Goal: Browse casually: Explore the website without a specific task or goal

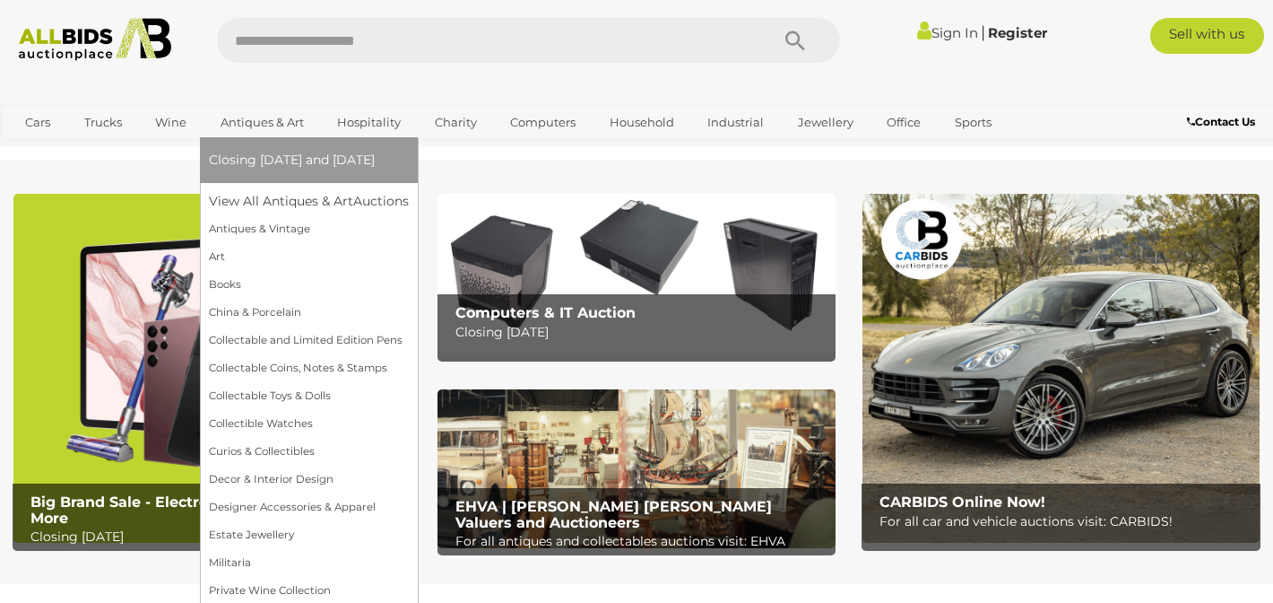
click at [300, 117] on link "Antiques & Art" at bounding box center [262, 123] width 107 height 30
click at [308, 196] on link "View All Antiques & Art Auctions" at bounding box center [315, 201] width 212 height 28
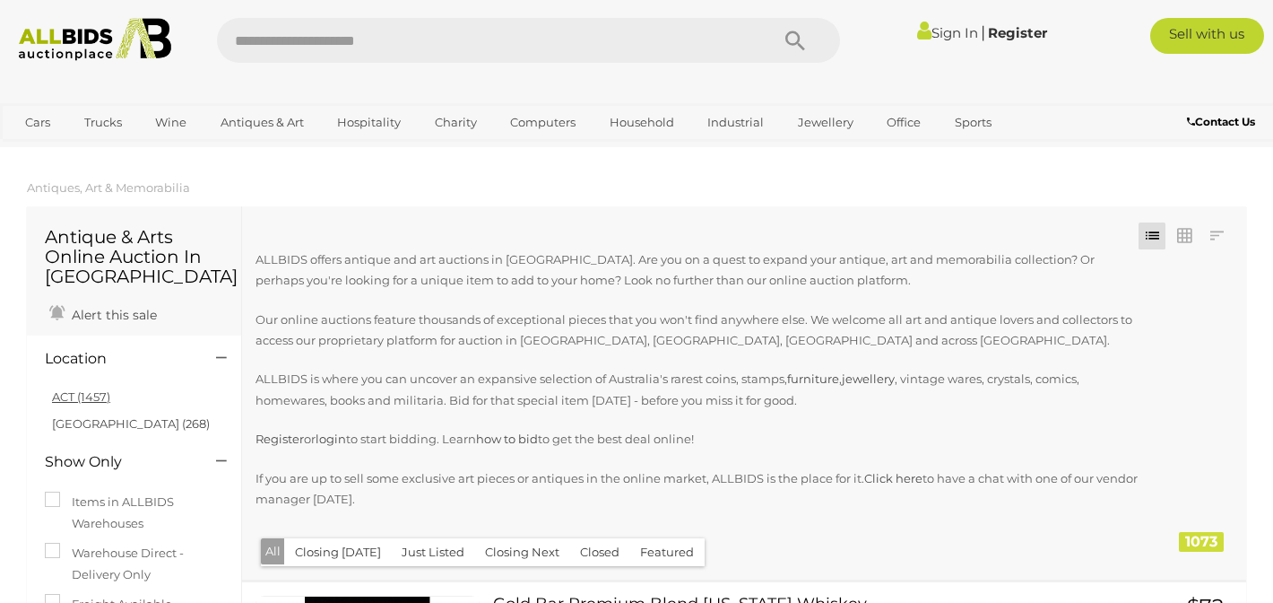
click at [94, 397] on link "ACT (1457)" at bounding box center [81, 396] width 58 height 14
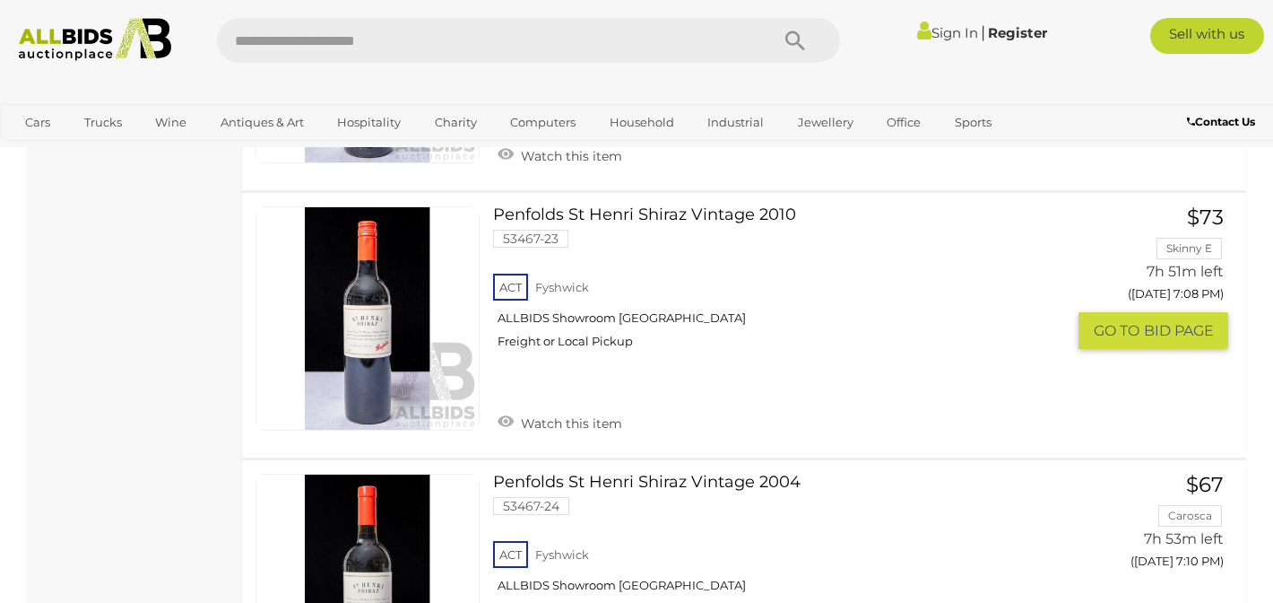
scroll to position [5617, 0]
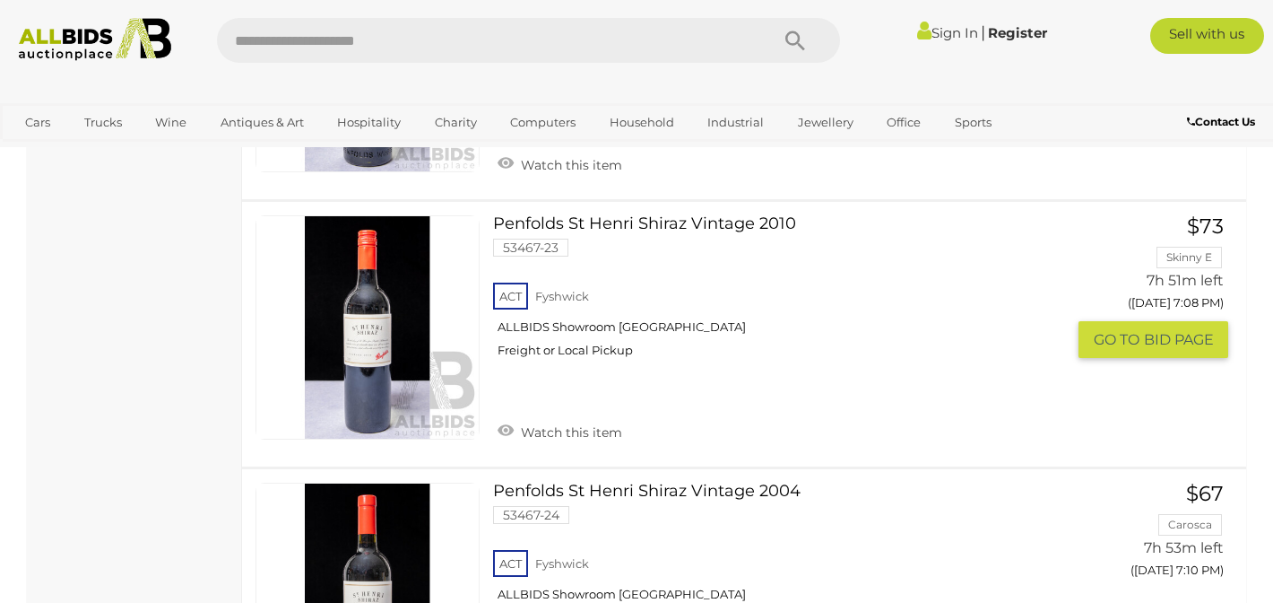
click at [698, 215] on link "Penfolds St Henri Shiraz Vintage 2010 53467-23 ACT Fyshwick ALLBIDS Showroom Fy…" at bounding box center [786, 293] width 559 height 157
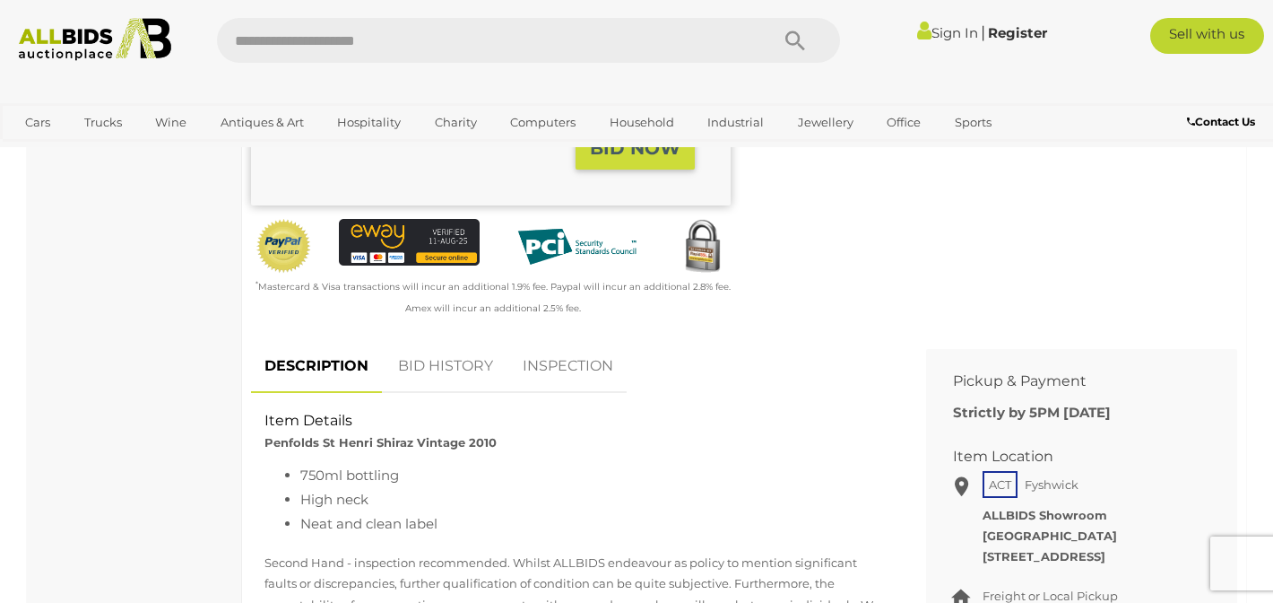
scroll to position [510, 0]
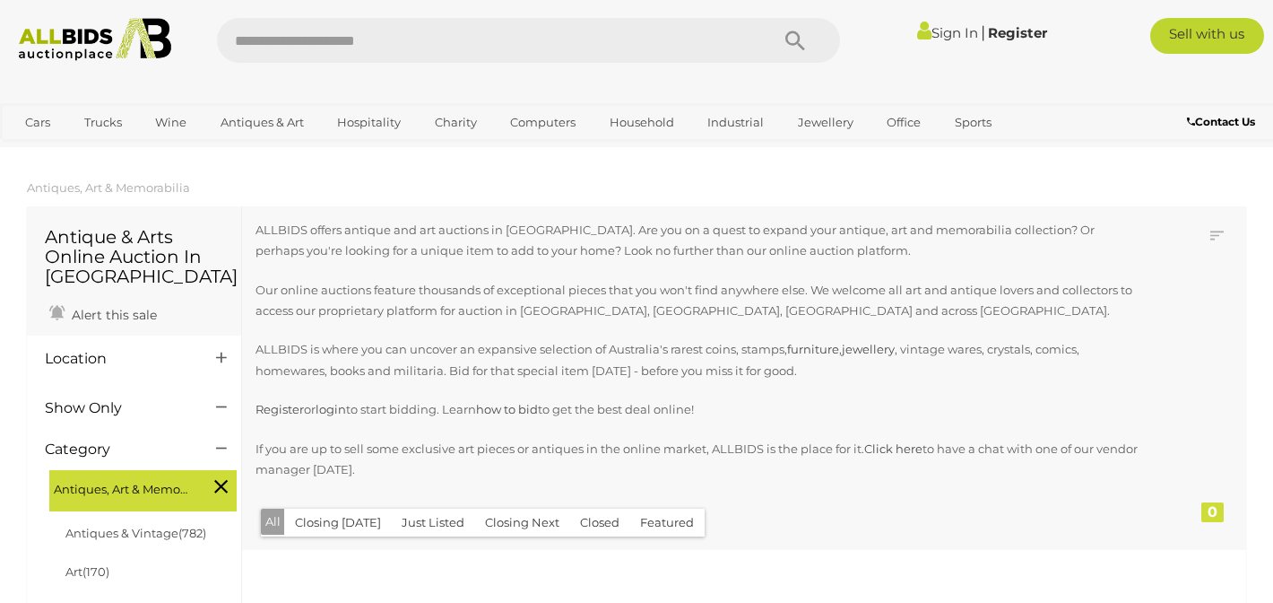
scroll to position [2196, 0]
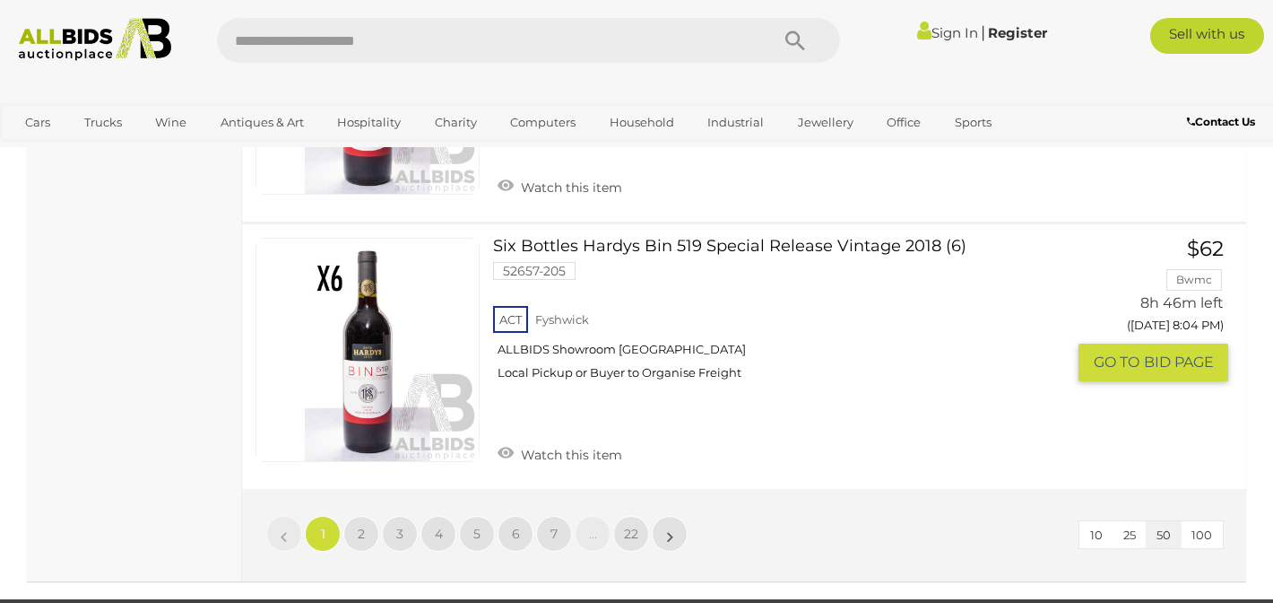
scroll to position [13626, 0]
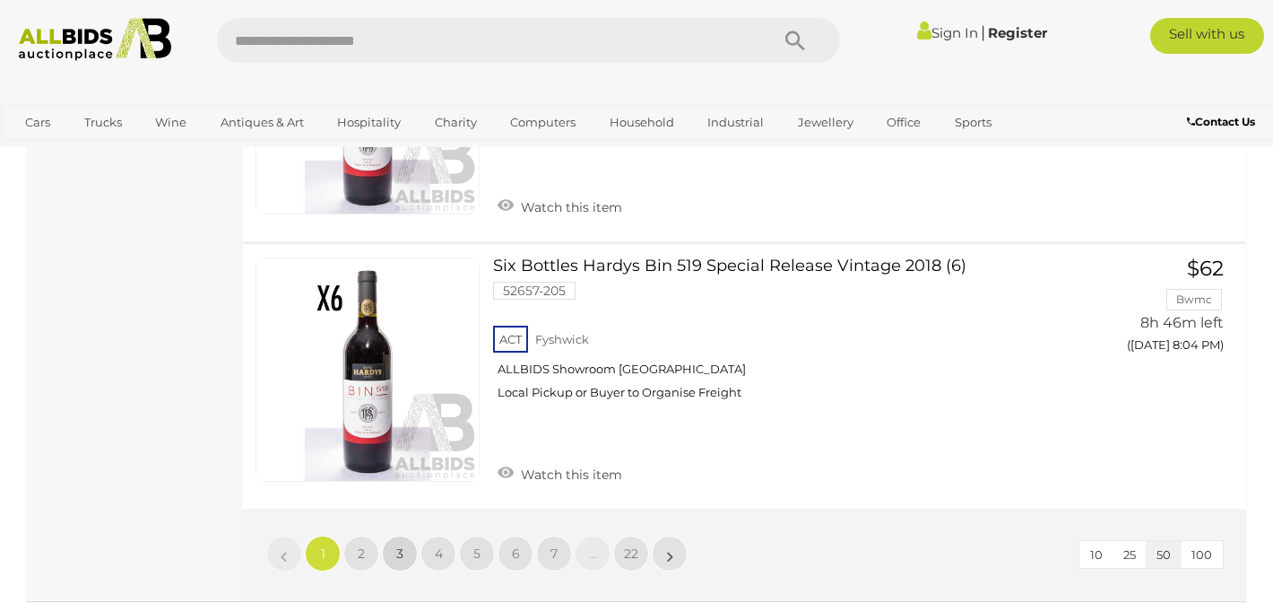
click at [401, 545] on span "3" at bounding box center [399, 553] width 7 height 16
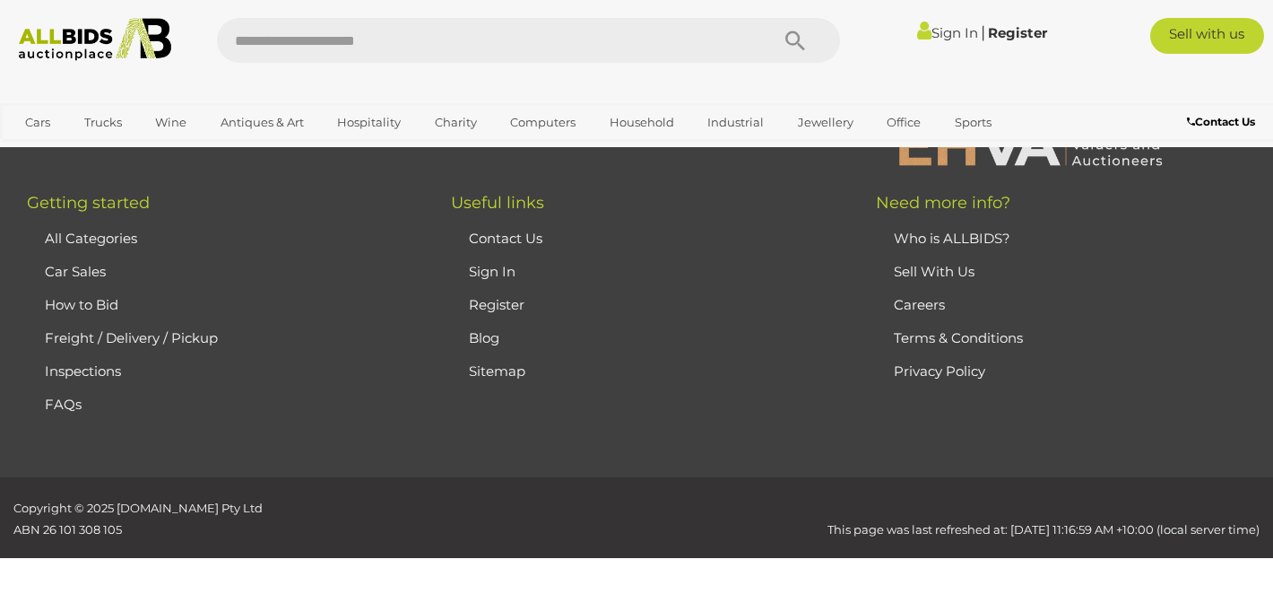
scroll to position [400, 0]
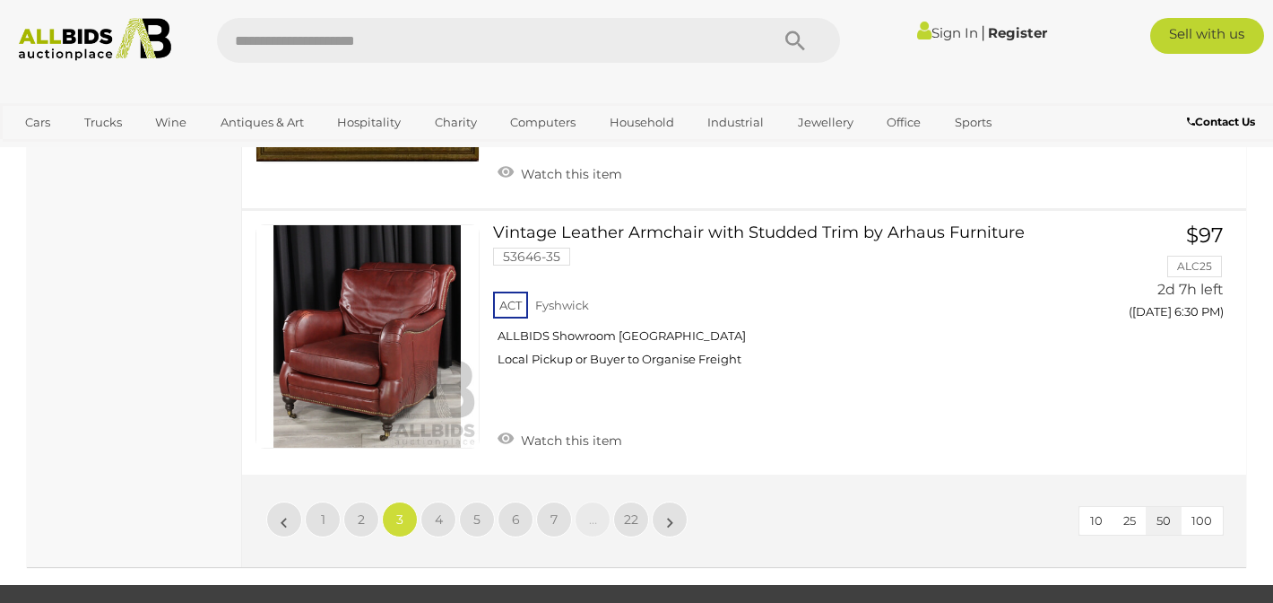
scroll to position [13948, 0]
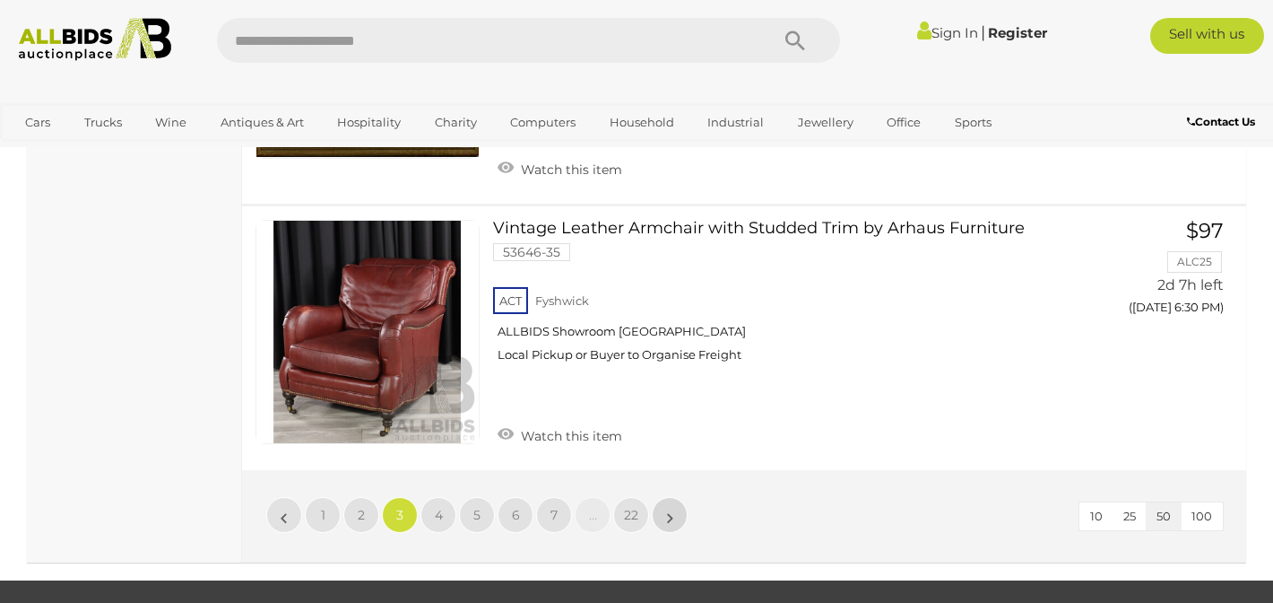
click at [665, 497] on link "»" at bounding box center [670, 515] width 36 height 36
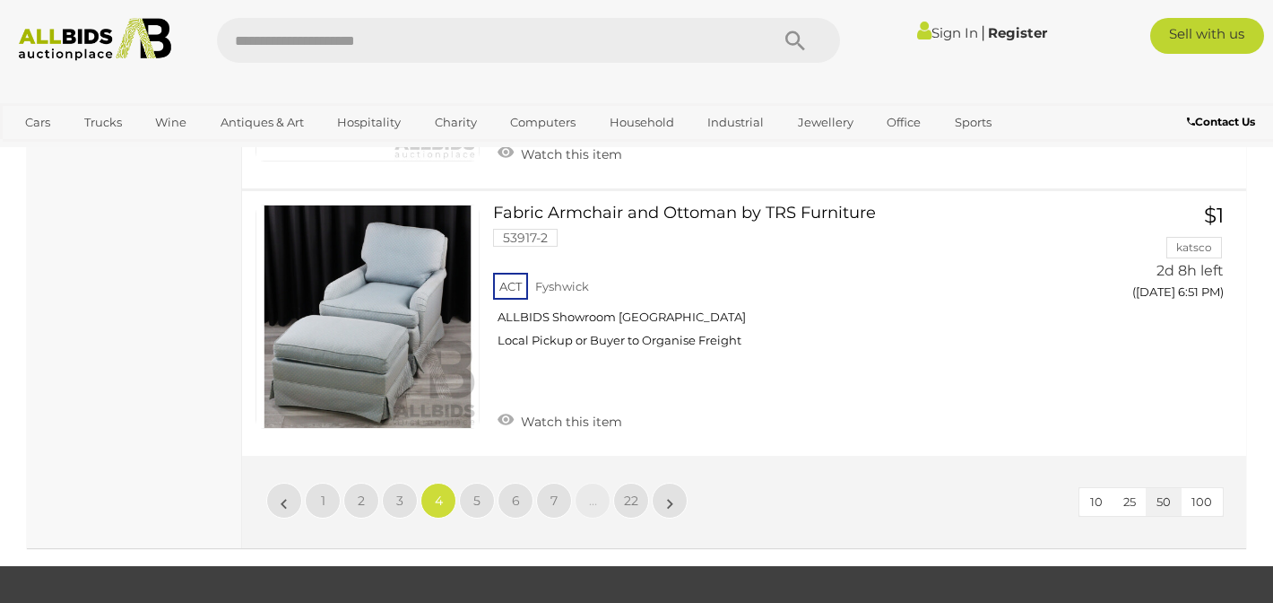
scroll to position [14247, 0]
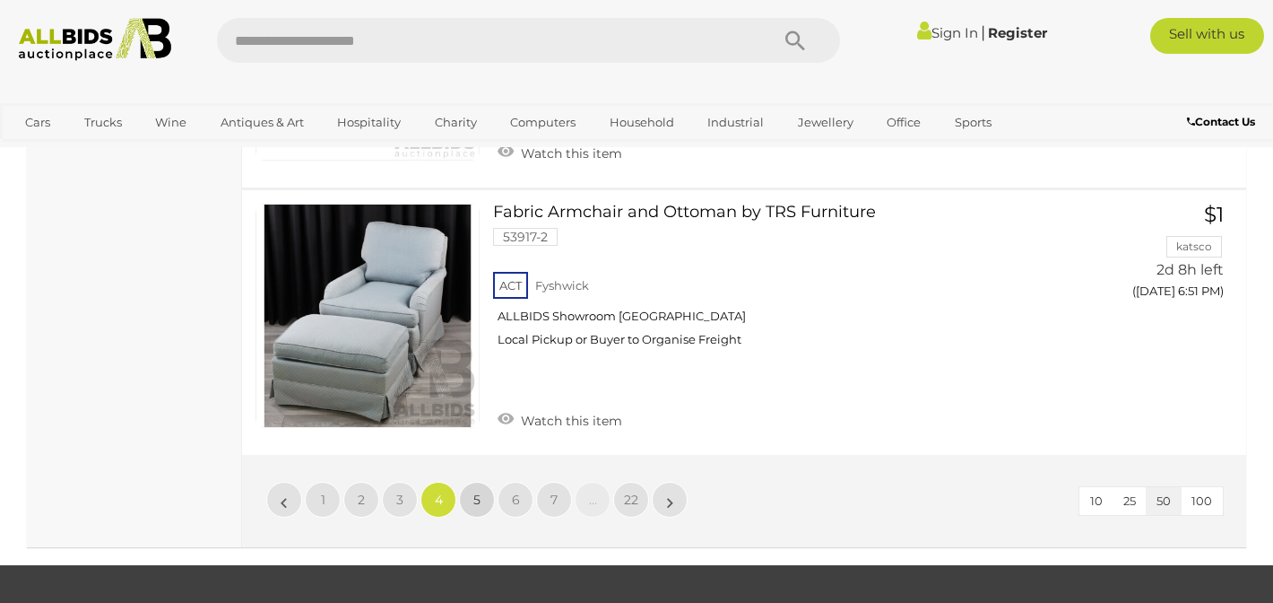
click at [472, 482] on link "5" at bounding box center [477, 500] width 36 height 36
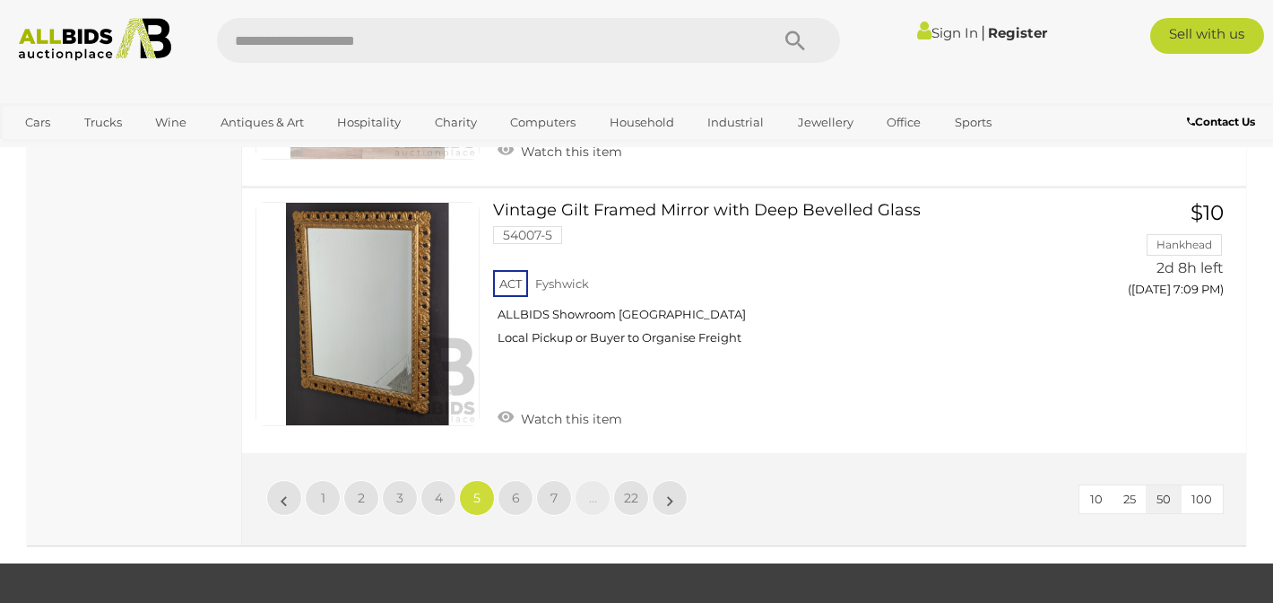
scroll to position [14150, 0]
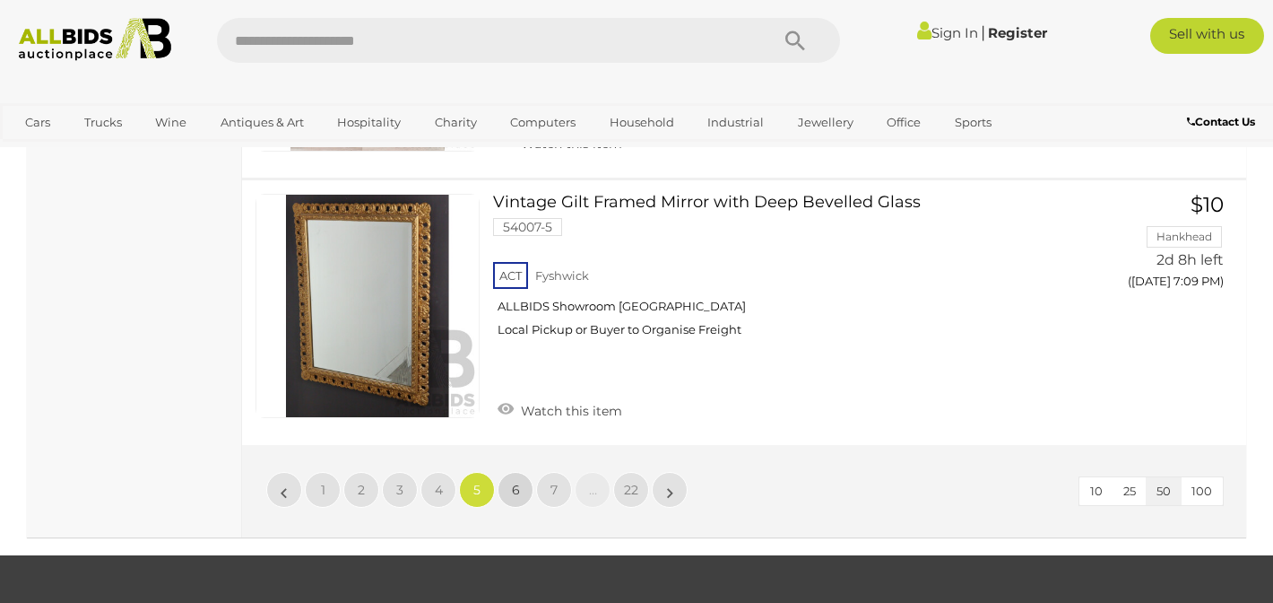
click at [517, 472] on link "6" at bounding box center [516, 490] width 36 height 36
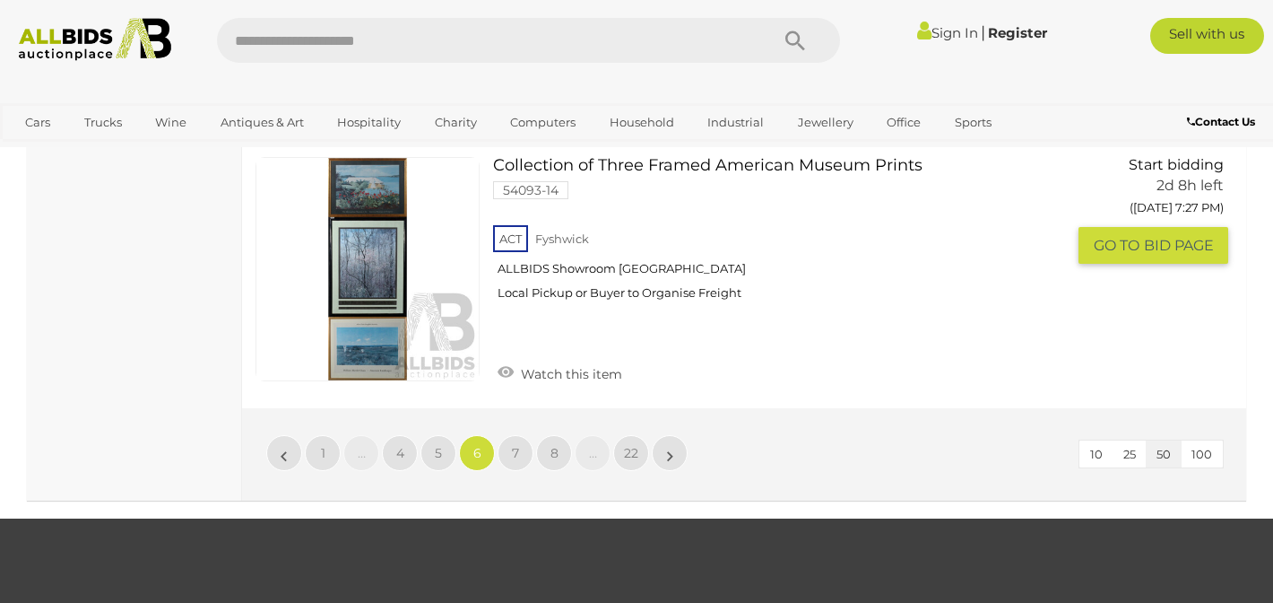
scroll to position [14065, 0]
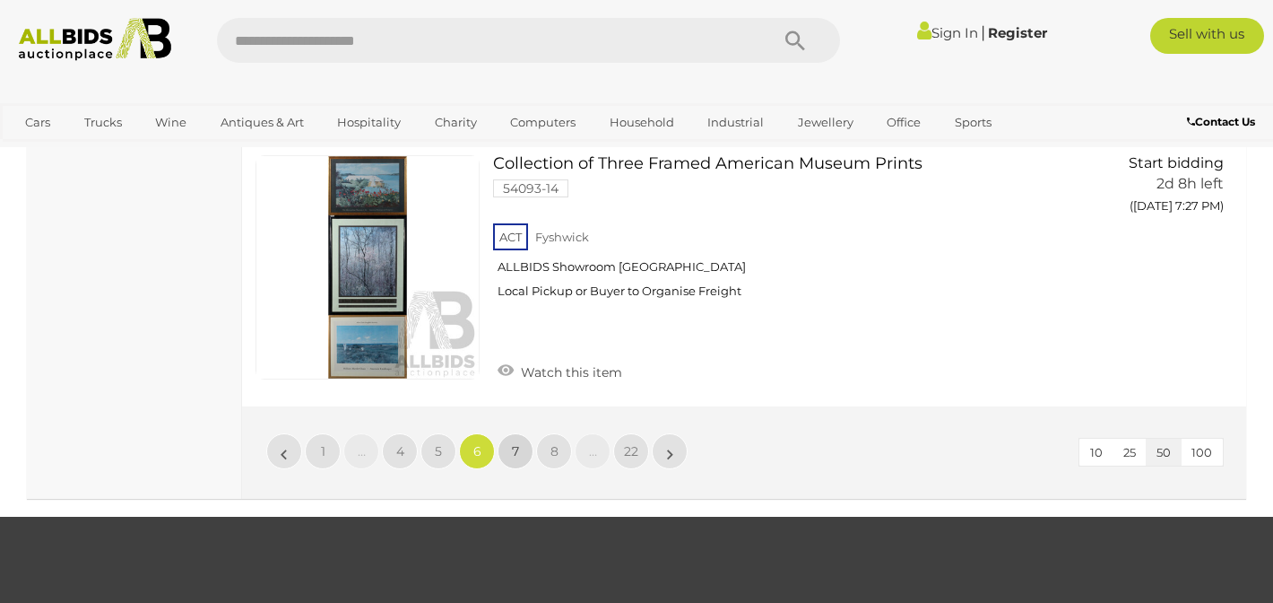
click at [528, 451] on link "7" at bounding box center [516, 451] width 36 height 36
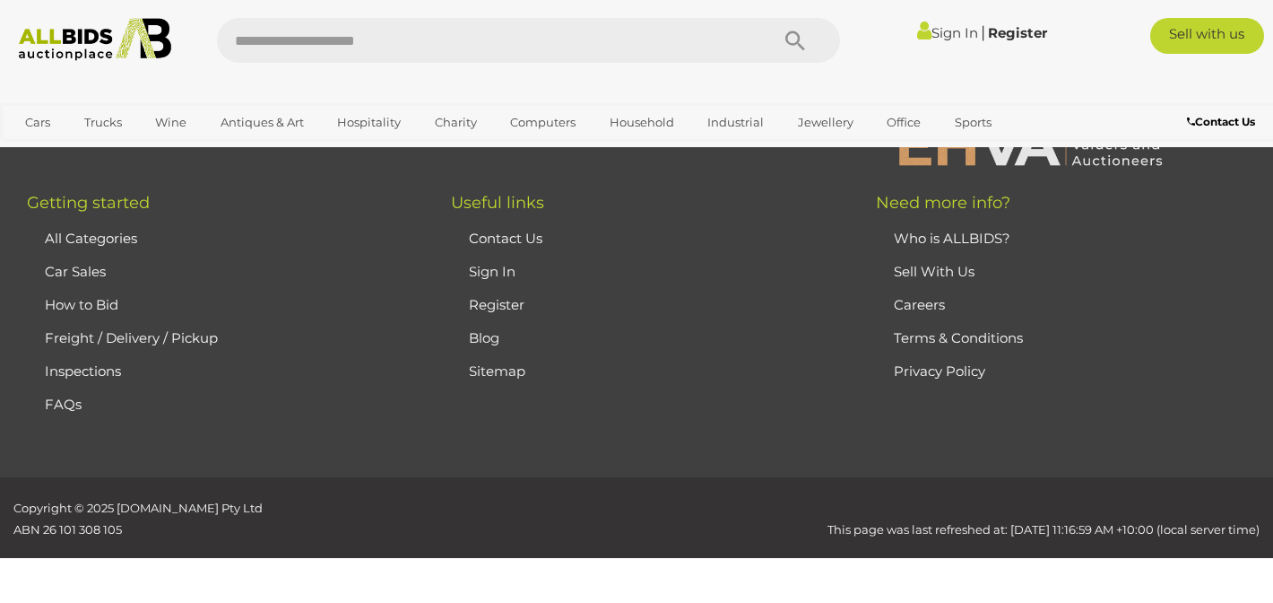
scroll to position [400, 0]
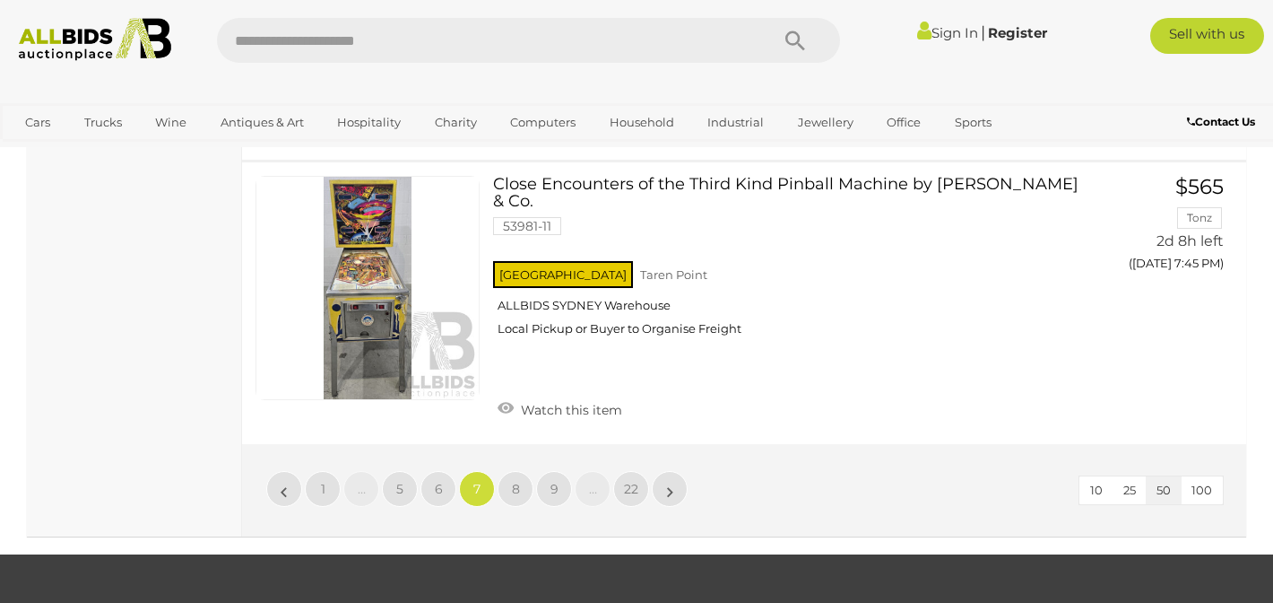
scroll to position [14085, 0]
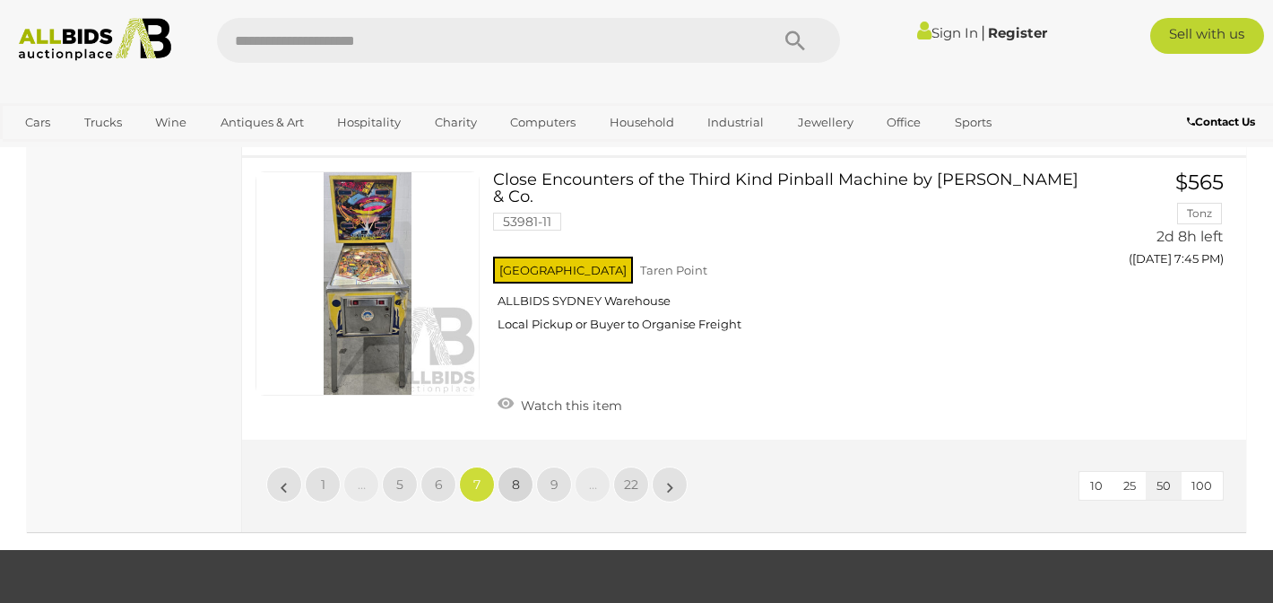
click at [518, 476] on span "8" at bounding box center [516, 484] width 8 height 16
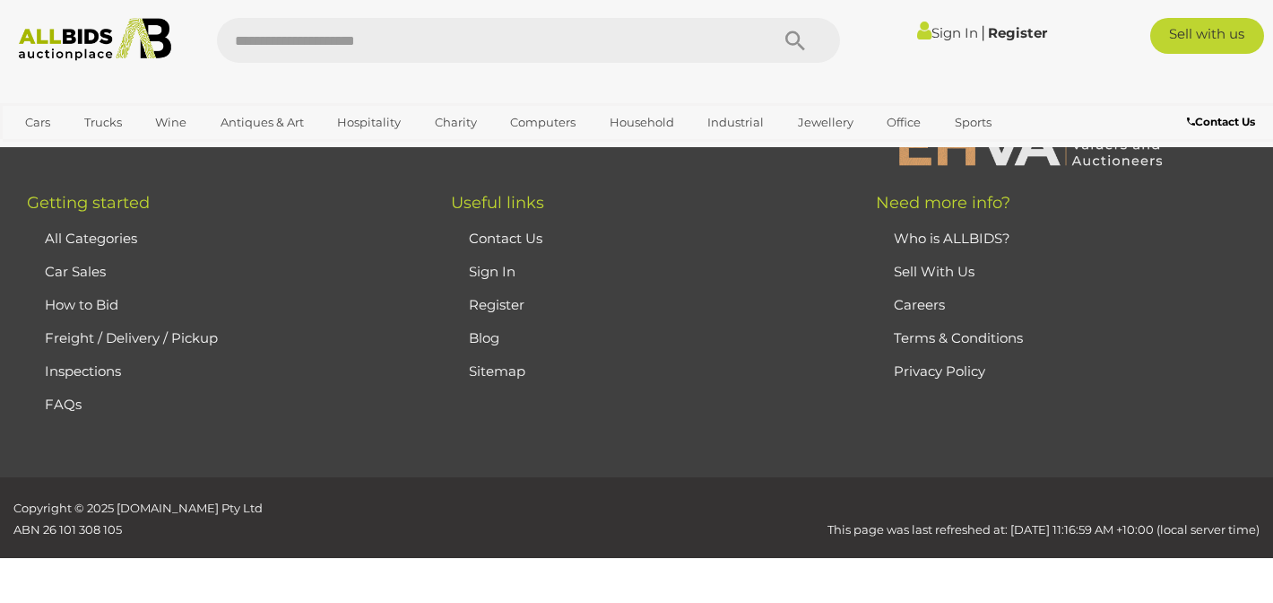
scroll to position [400, 0]
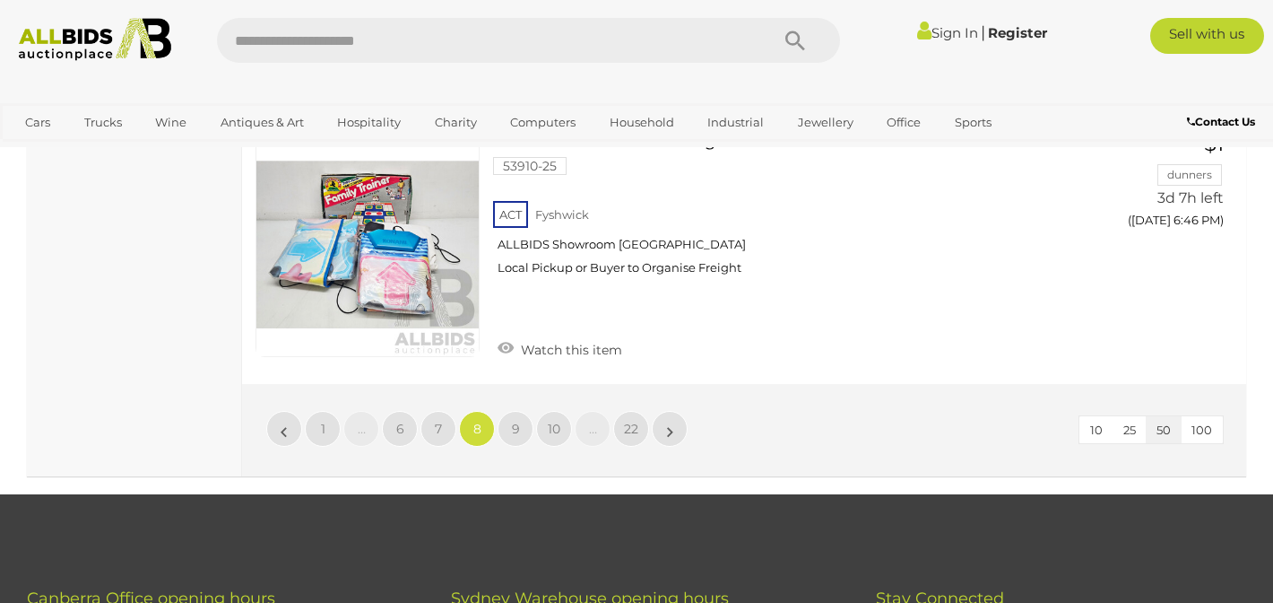
scroll to position [13858, 0]
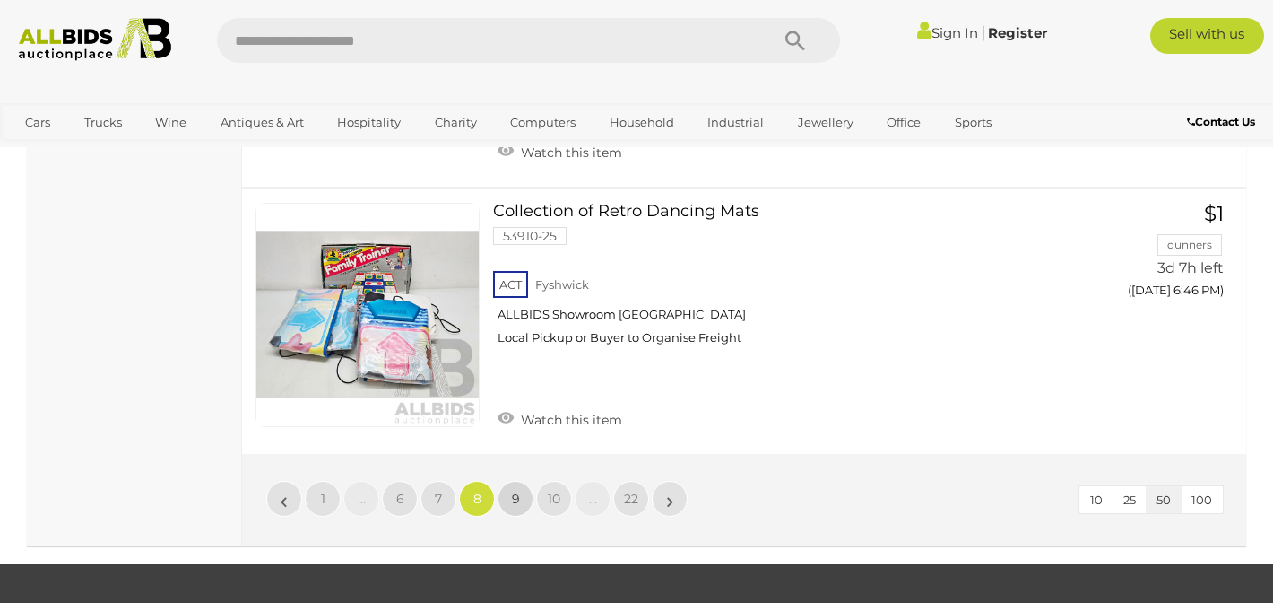
click at [520, 481] on link "9" at bounding box center [516, 499] width 36 height 36
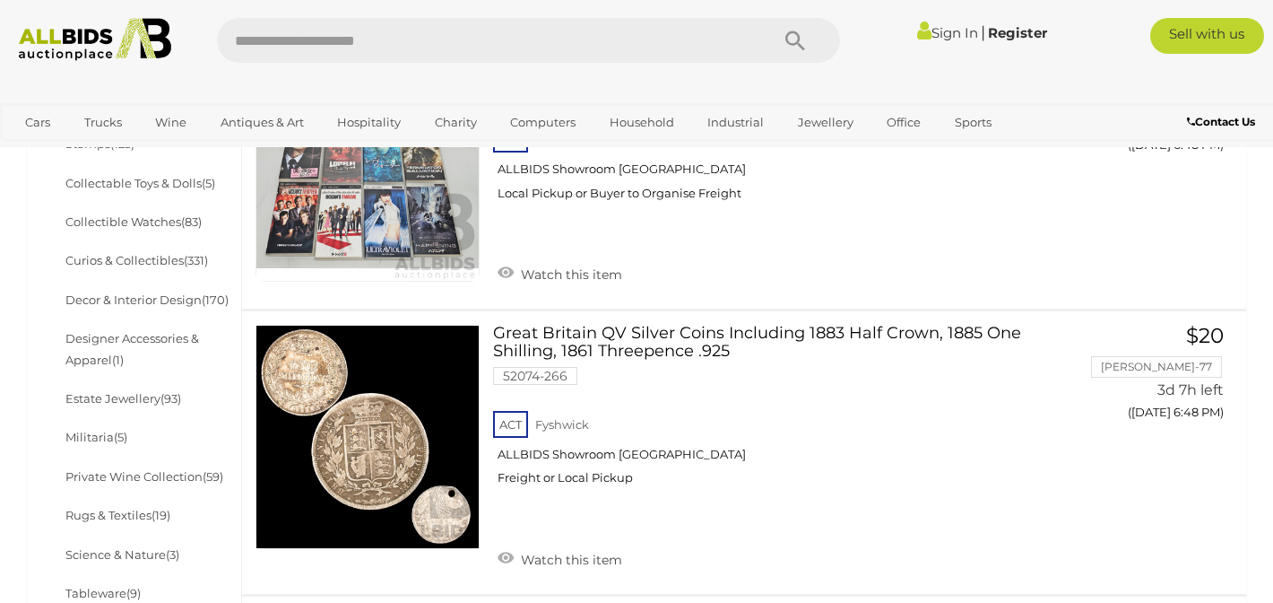
scroll to position [825, 0]
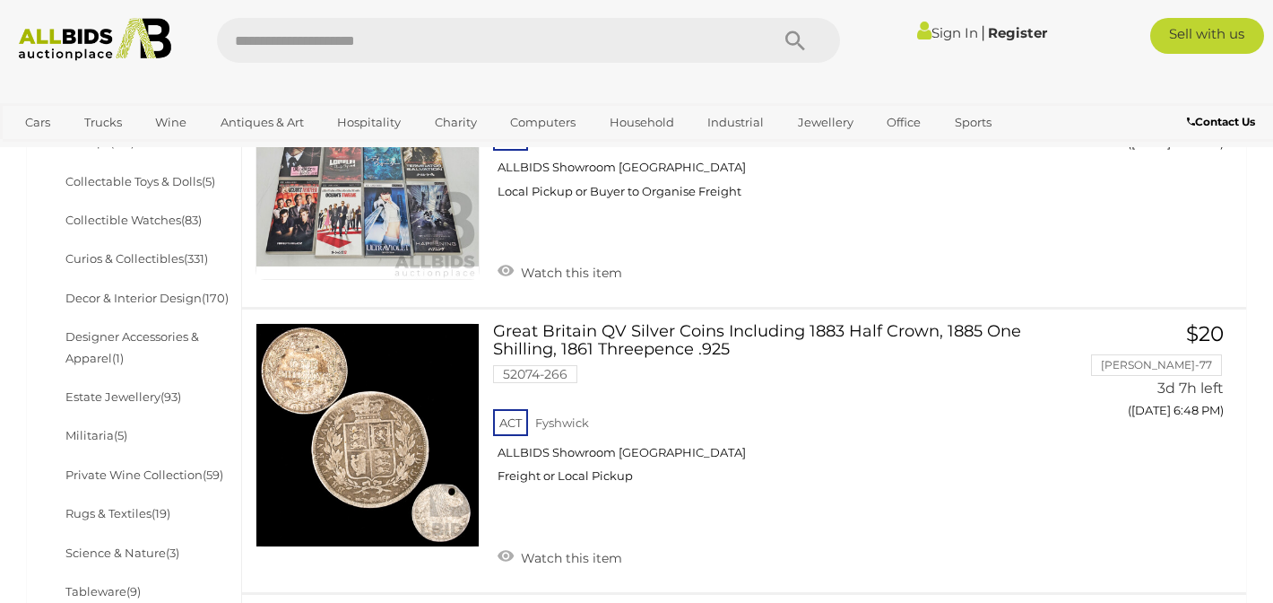
click at [156, 289] on li "Decor & Interior Design (170)" at bounding box center [150, 298] width 174 height 39
click at [159, 295] on link "Decor & Interior Design (170)" at bounding box center [146, 298] width 163 height 14
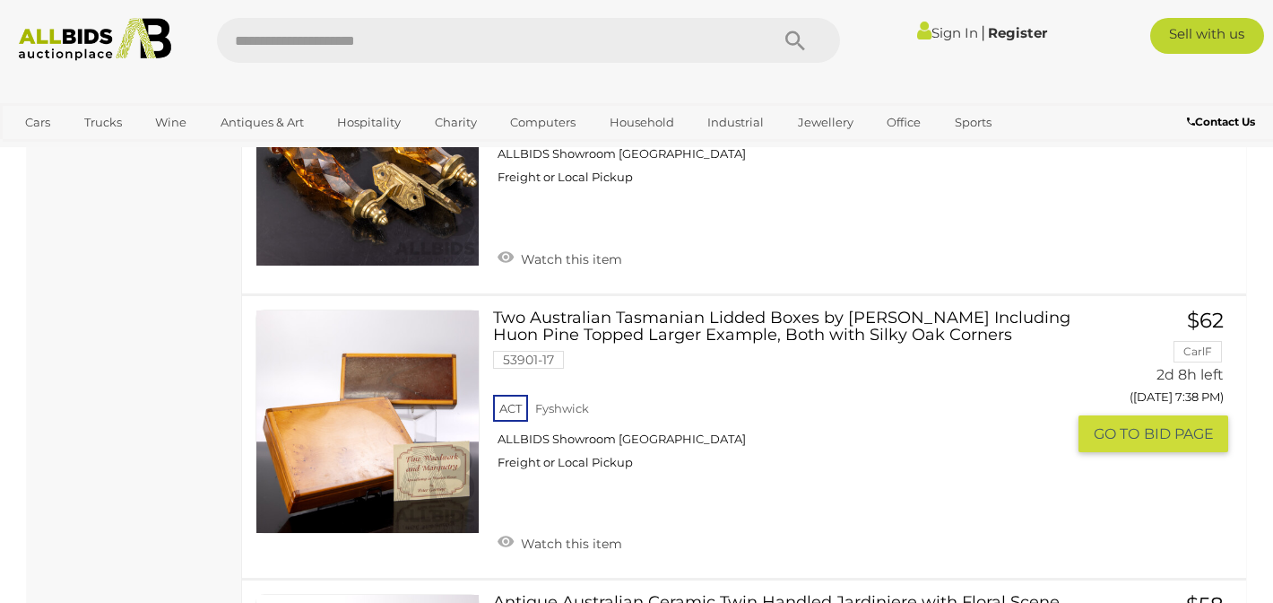
scroll to position [8354, 0]
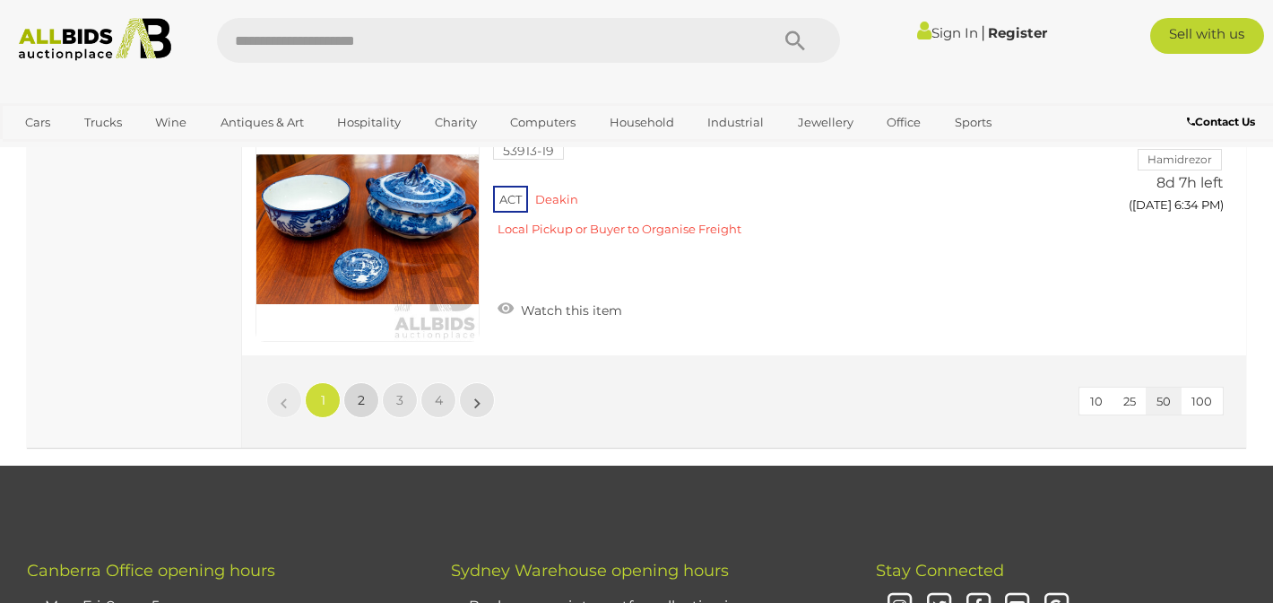
click at [363, 392] on span "2" at bounding box center [361, 400] width 7 height 16
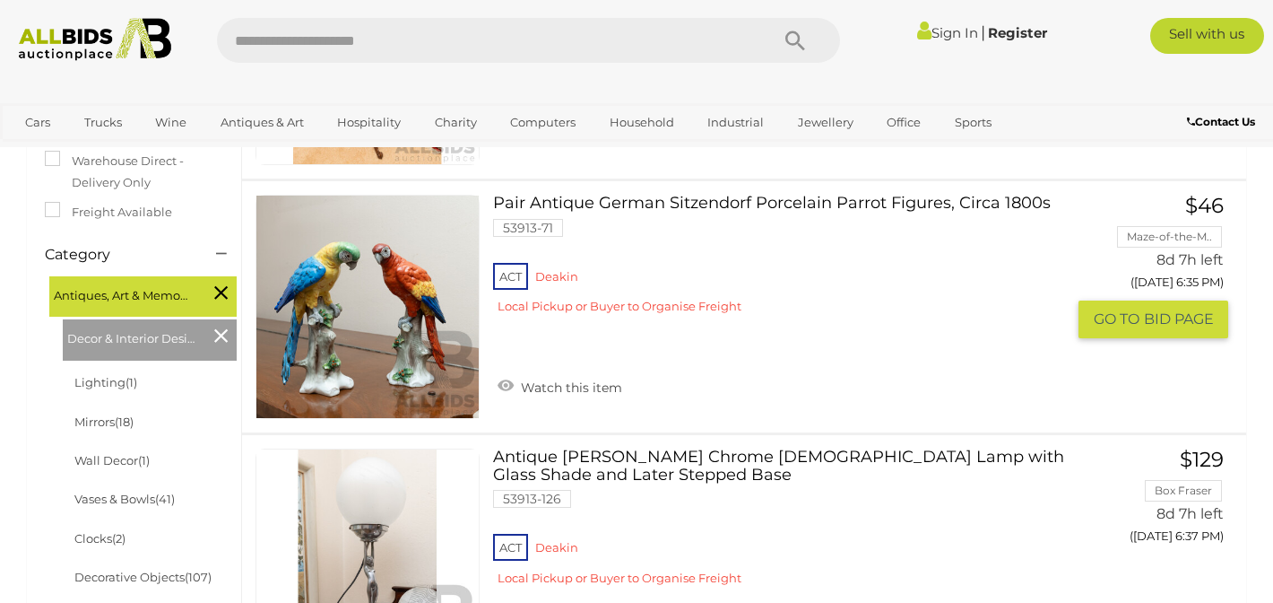
scroll to position [321, 0]
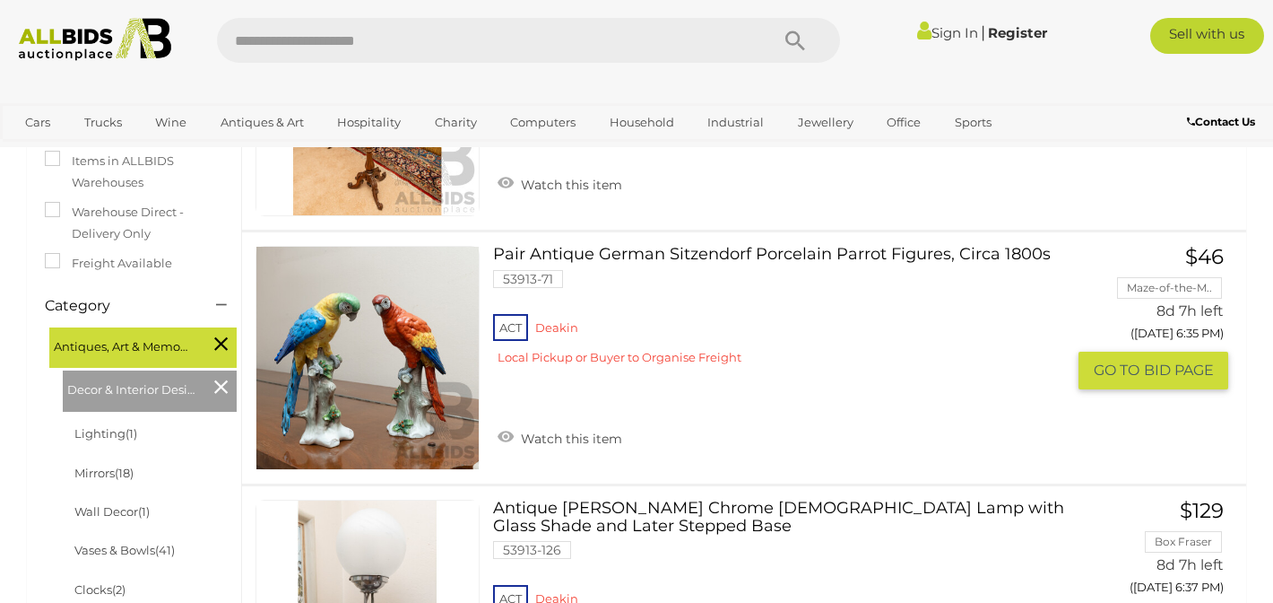
click at [700, 253] on link "Pair Antique German Sitzendorf Porcelain Parrot Figures, Circa 1800s 53913-71 A…" at bounding box center [786, 313] width 559 height 134
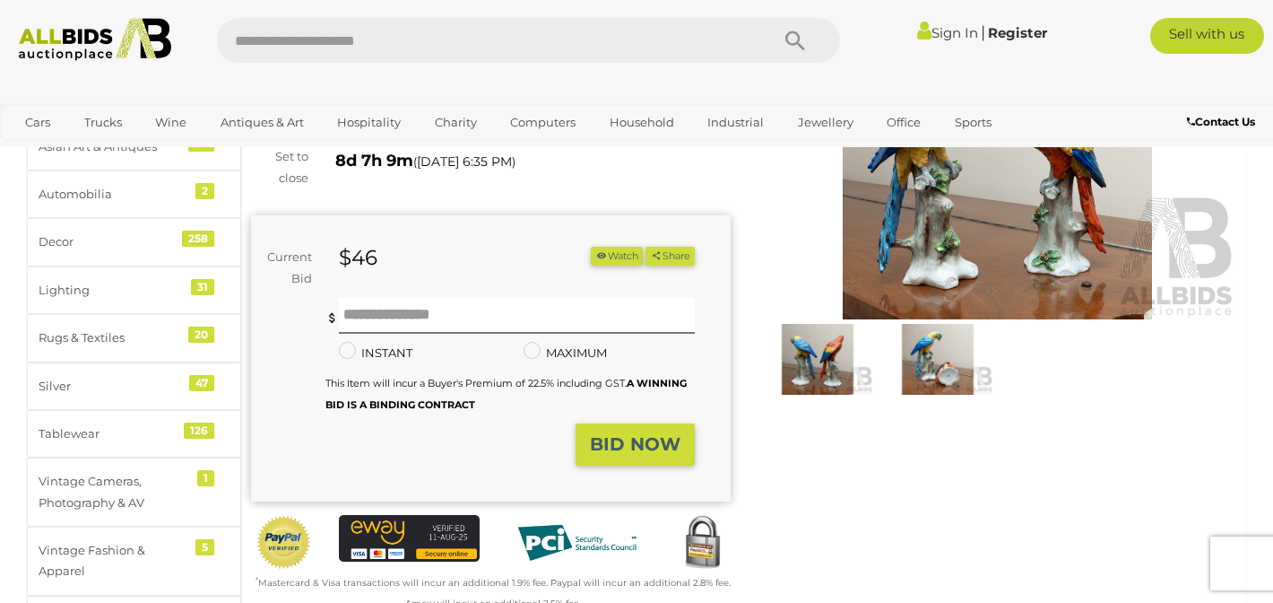
scroll to position [215, 0]
click at [944, 352] on img at bounding box center [937, 359] width 111 height 72
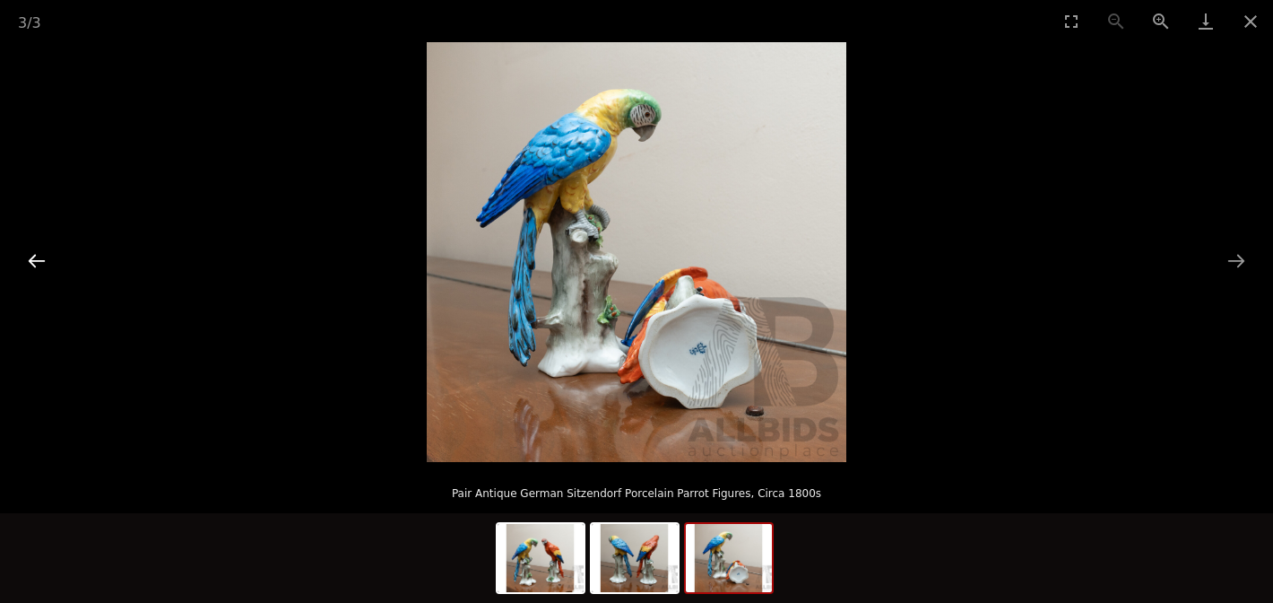
click at [41, 259] on button "Previous slide" at bounding box center [37, 260] width 38 height 35
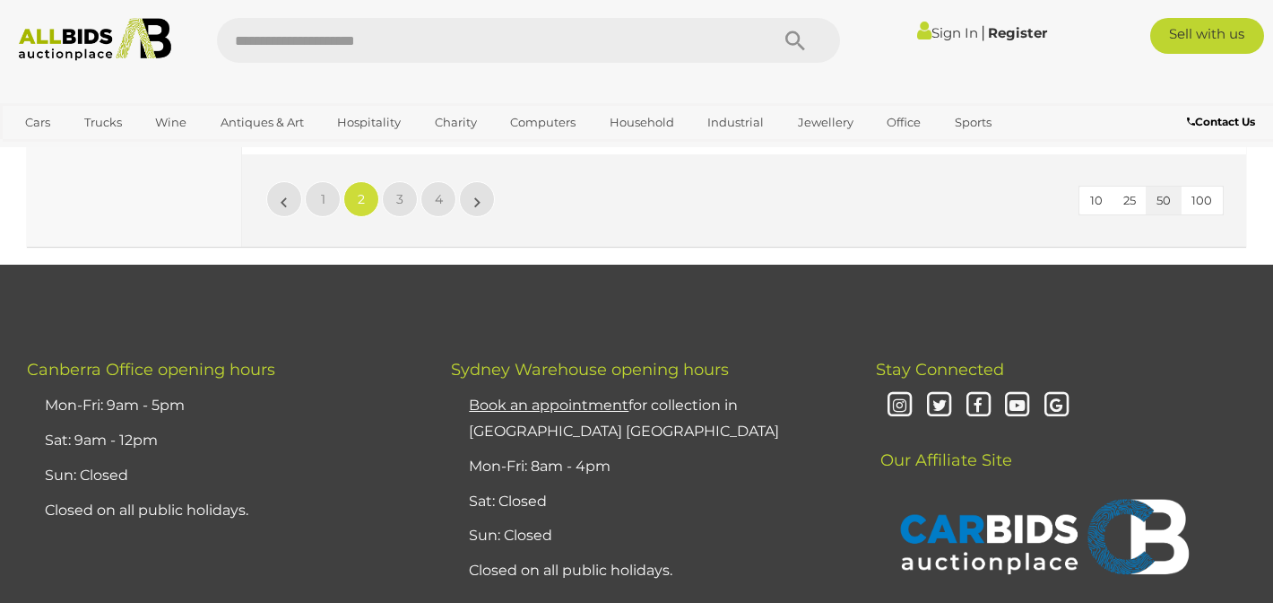
scroll to position [13244, 0]
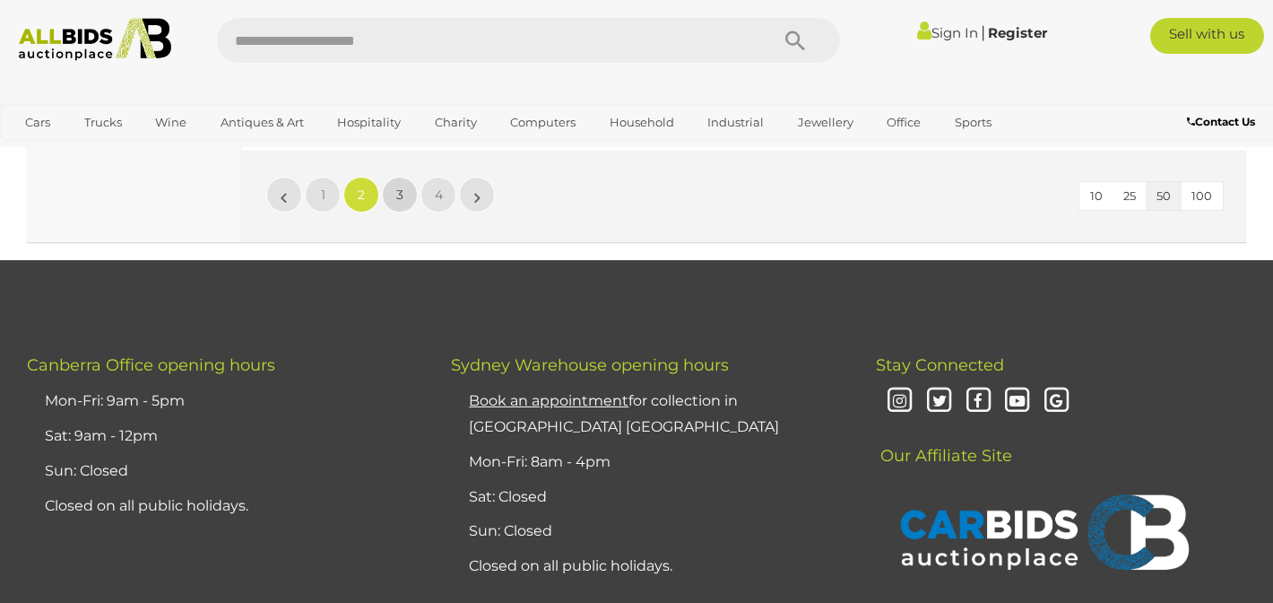
click at [404, 177] on link "3" at bounding box center [400, 195] width 36 height 36
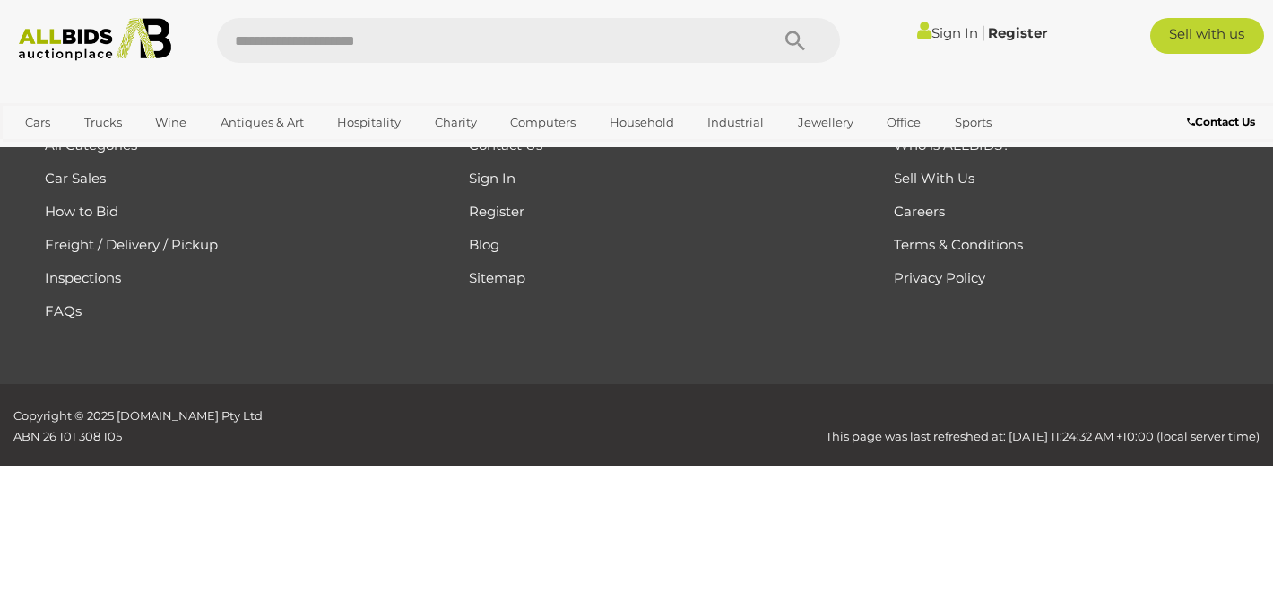
scroll to position [117, 0]
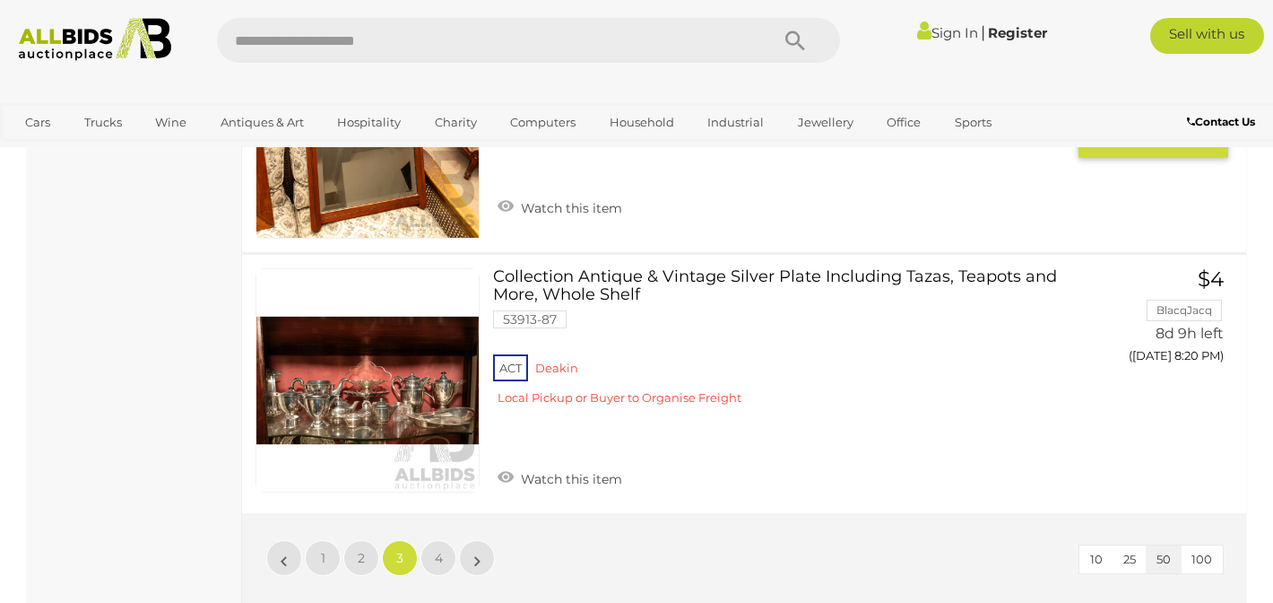
scroll to position [12888, 0]
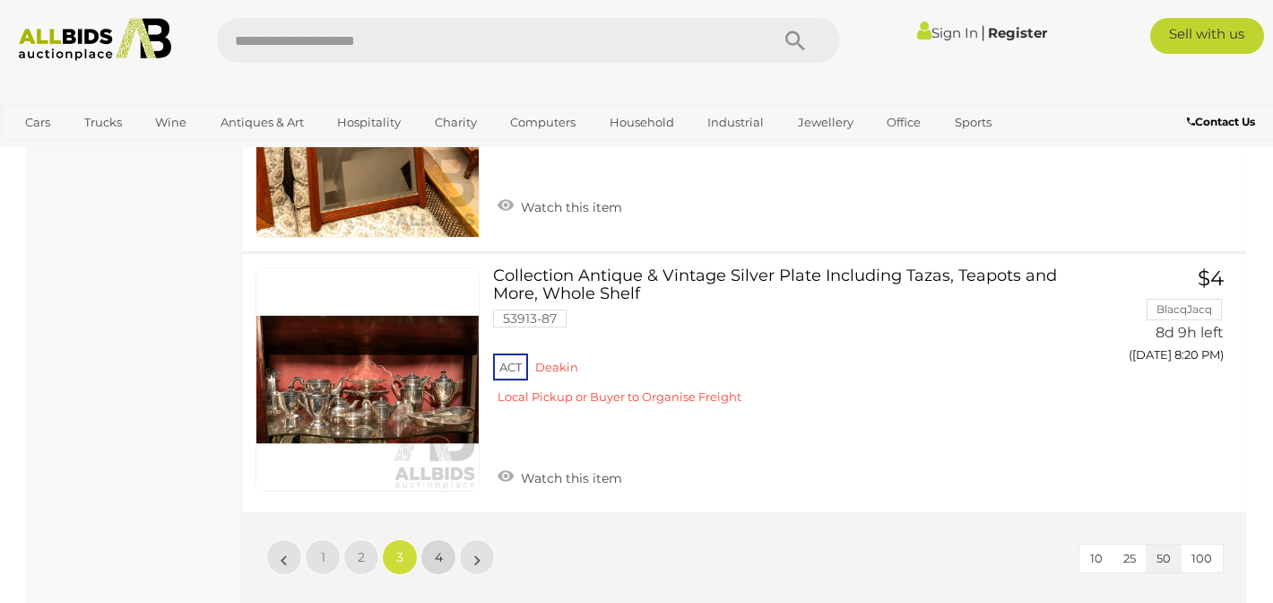
click at [438, 549] on span "4" at bounding box center [439, 557] width 8 height 16
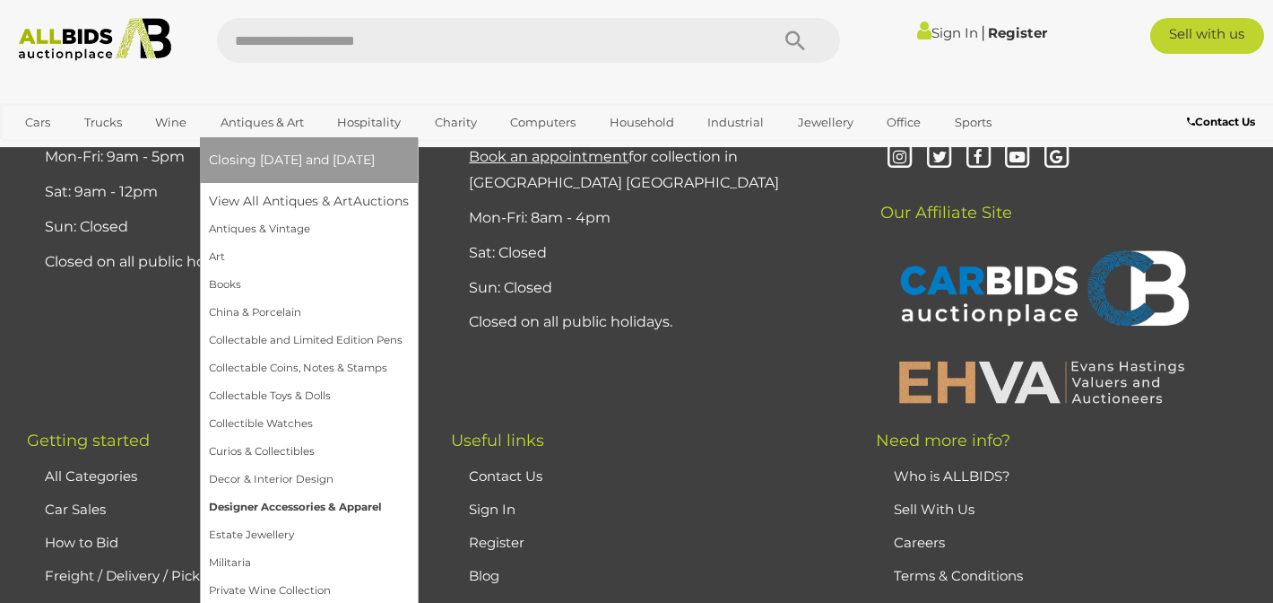
scroll to position [3000, 0]
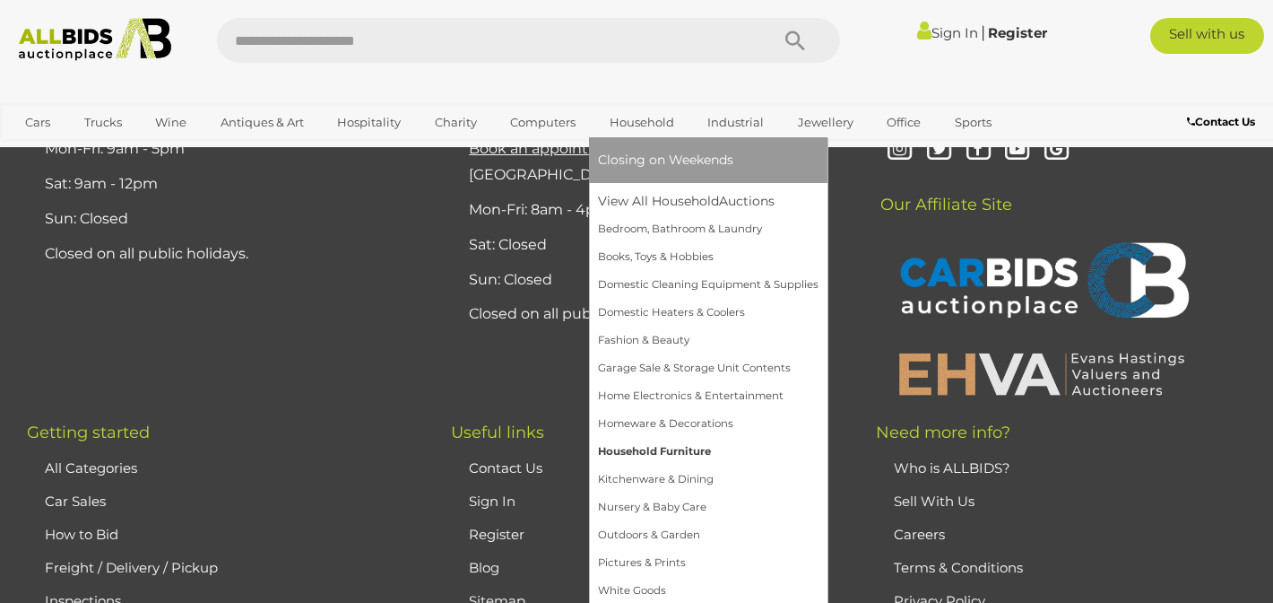
click at [668, 451] on link "Household Furniture" at bounding box center [708, 452] width 221 height 28
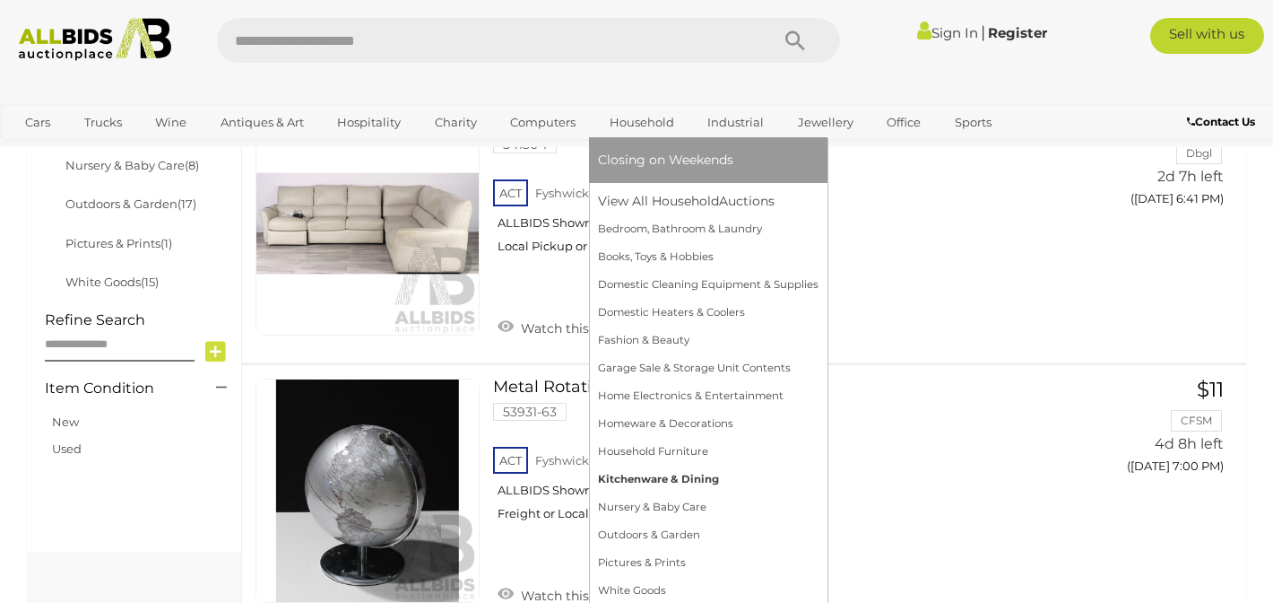
scroll to position [1062, 0]
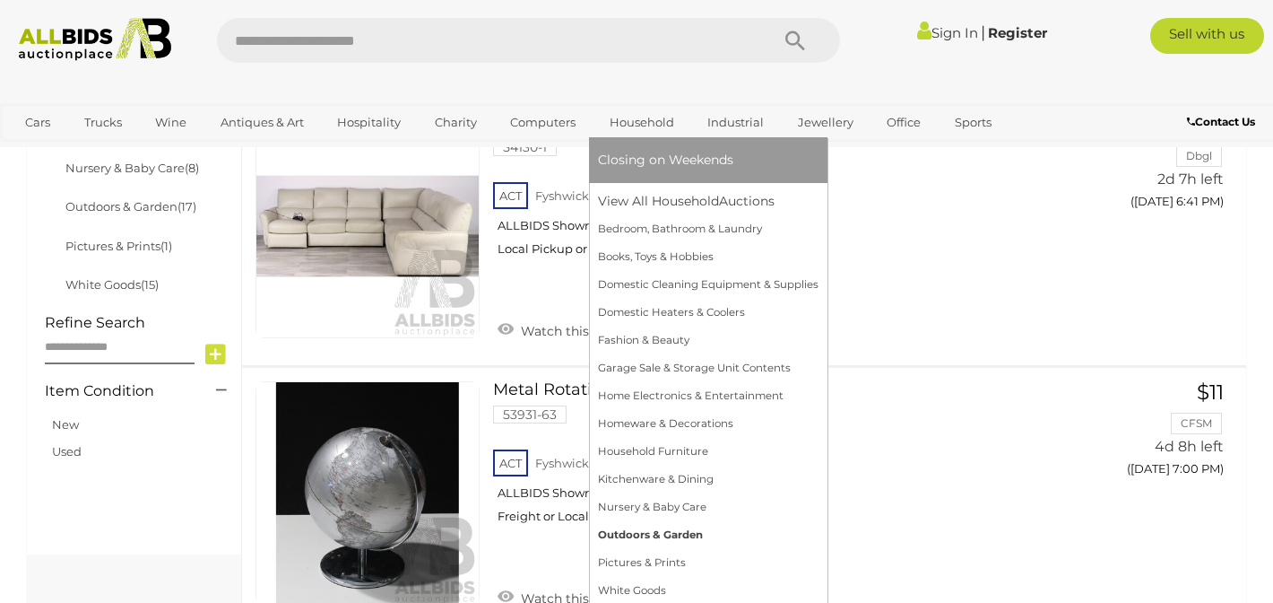
click at [689, 544] on link "Outdoors & Garden" at bounding box center [708, 535] width 221 height 28
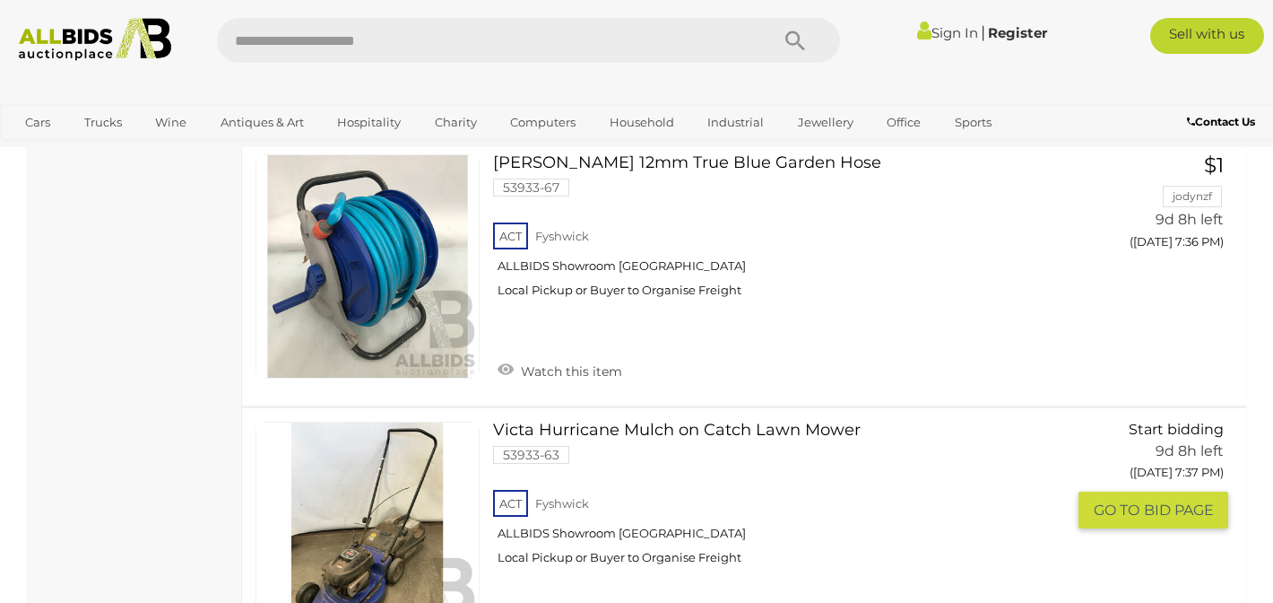
scroll to position [3383, 0]
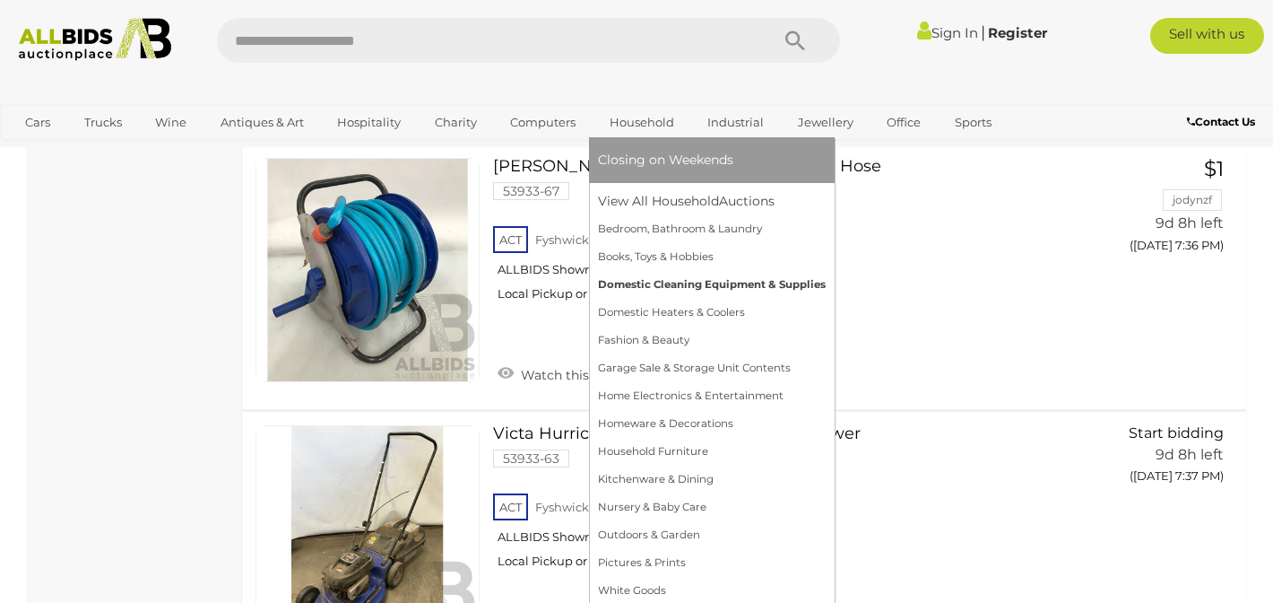
click at [640, 287] on link "Domestic Cleaning Equipment & Supplies" at bounding box center [712, 285] width 228 height 28
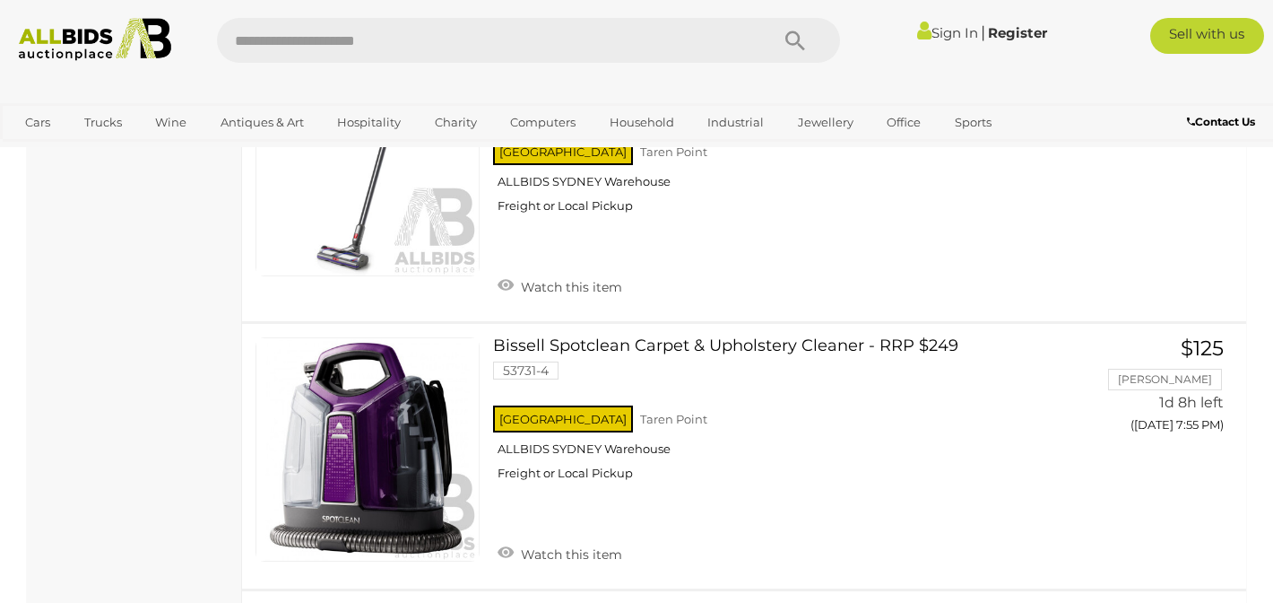
scroll to position [1963, 0]
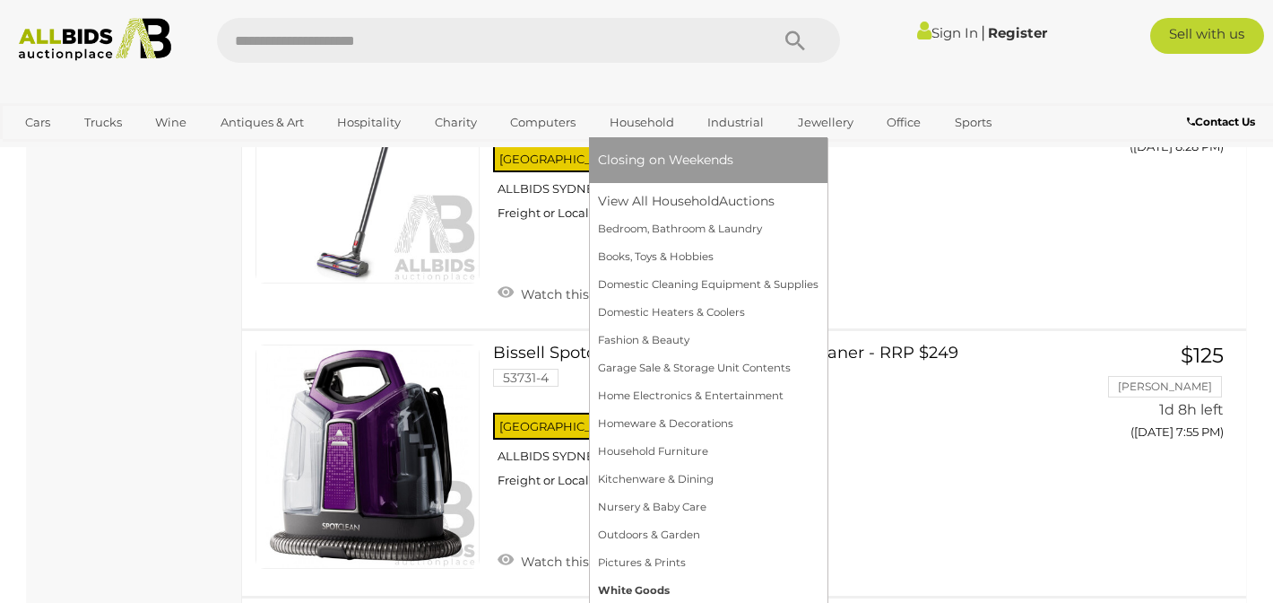
click at [647, 589] on link "White Goods" at bounding box center [708, 591] width 221 height 28
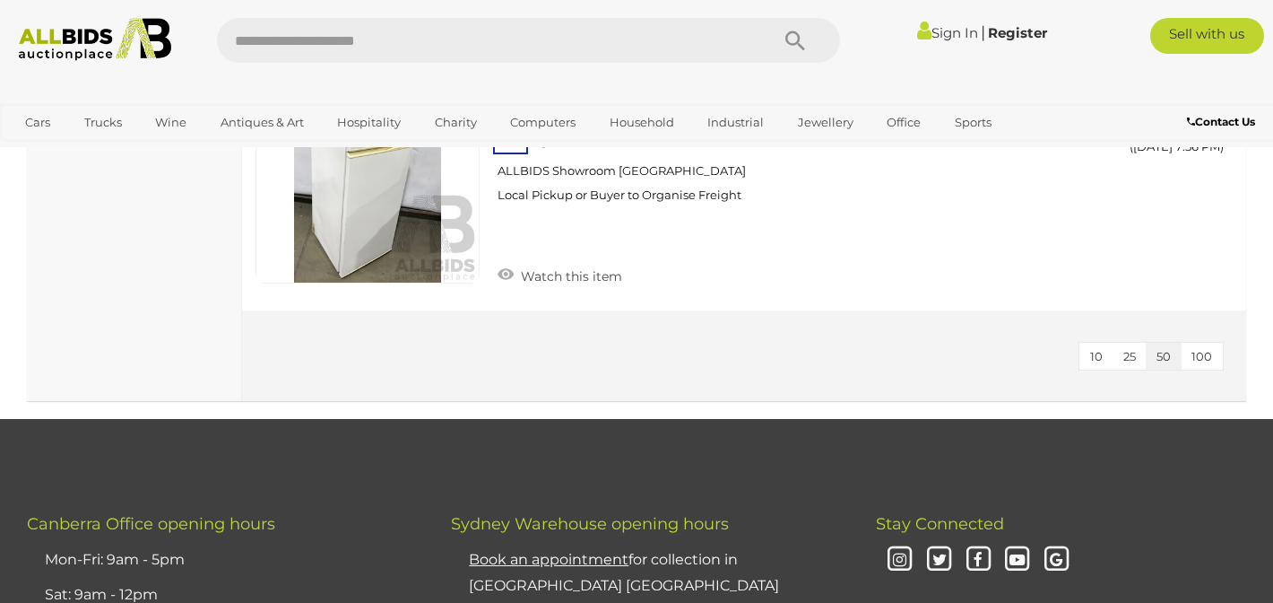
scroll to position [4151, 0]
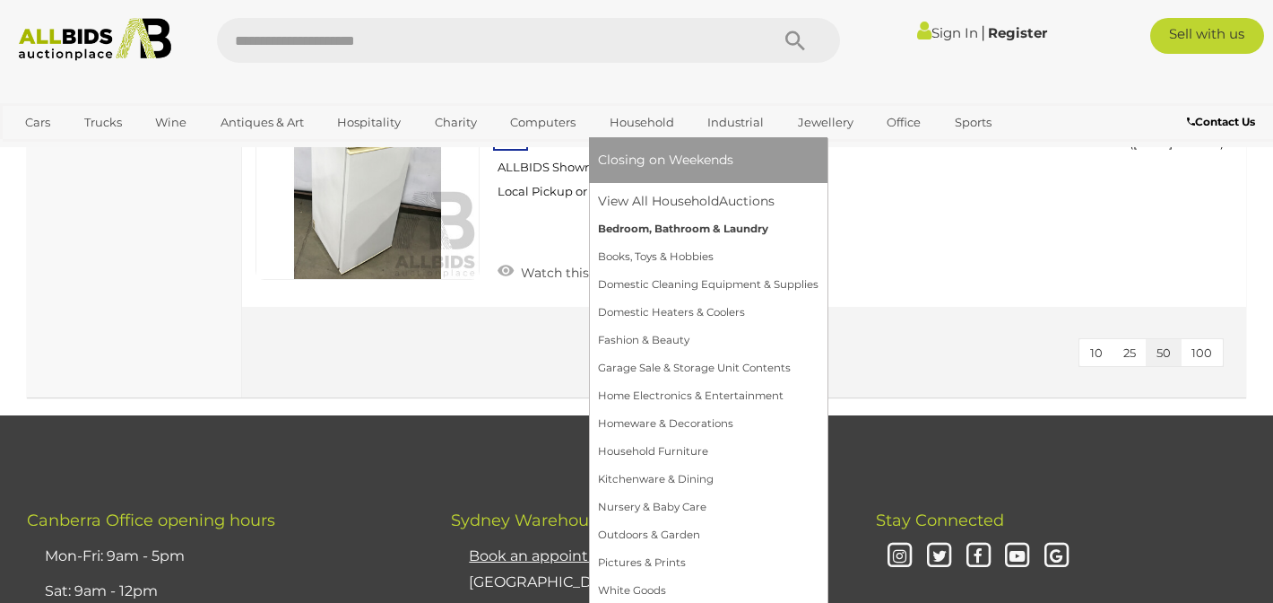
click at [690, 231] on link "Bedroom, Bathroom & Laundry" at bounding box center [708, 229] width 221 height 28
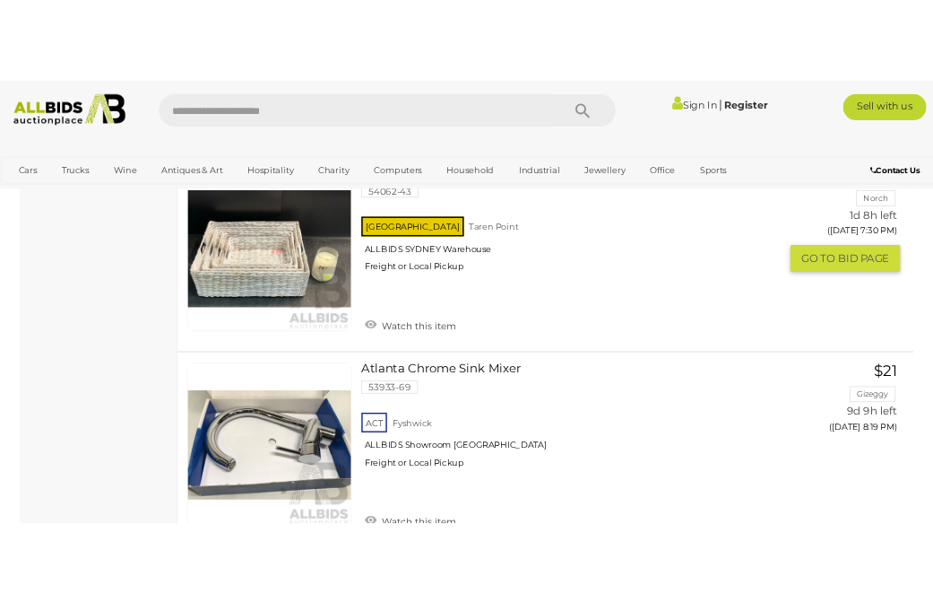
scroll to position [5322, 0]
